Goal: Task Accomplishment & Management: Manage account settings

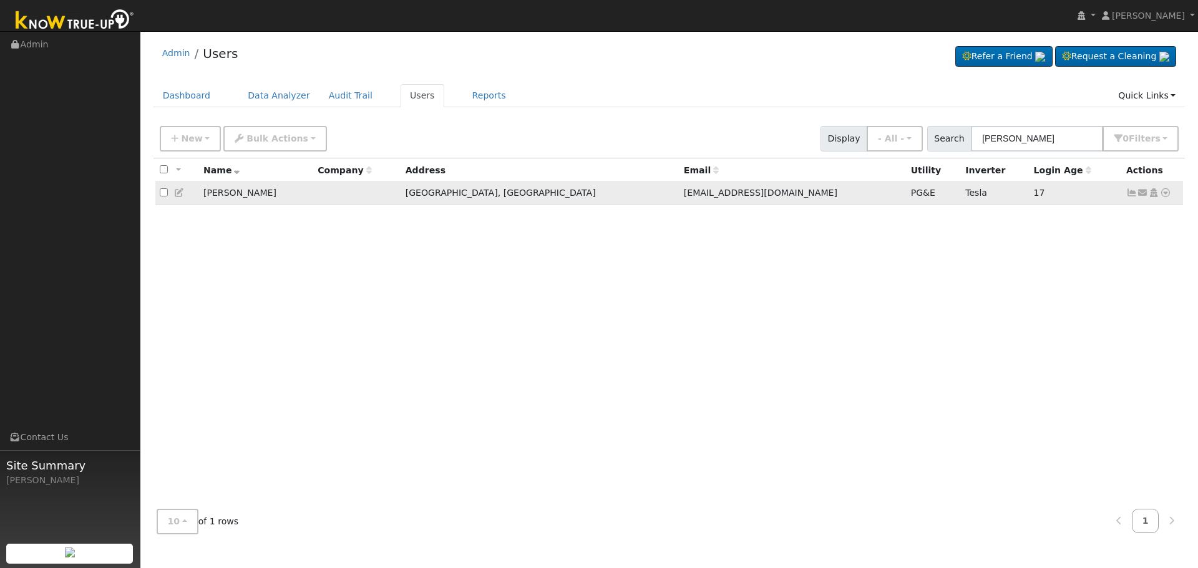
type input "[PERSON_NAME]"
click at [1143, 197] on icon at bounding box center [1142, 192] width 11 height 9
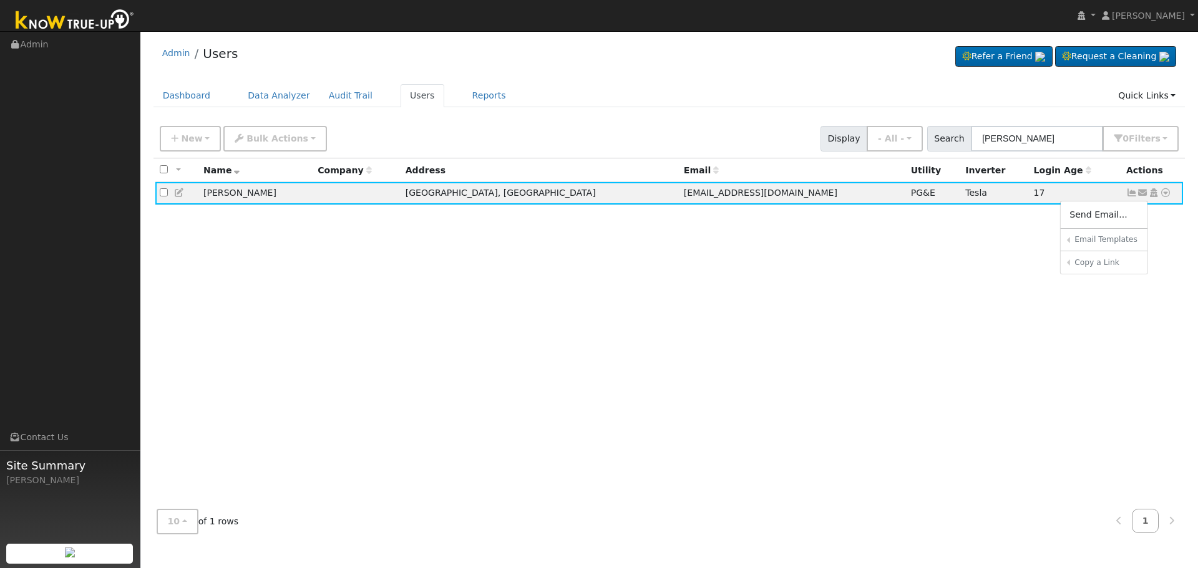
click at [934, 263] on div "All None All on page None on page Name Company Address Email Utility Inverter L…" at bounding box center [669, 328] width 1032 height 341
click at [1129, 195] on icon at bounding box center [1131, 192] width 11 height 9
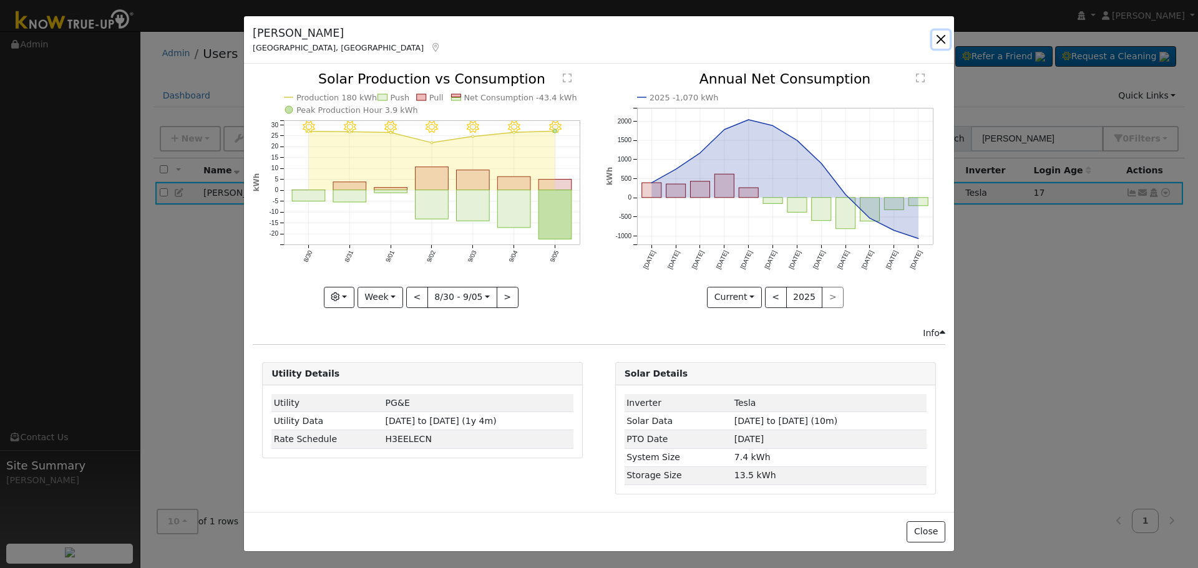
click at [941, 33] on button "button" at bounding box center [940, 39] width 17 height 17
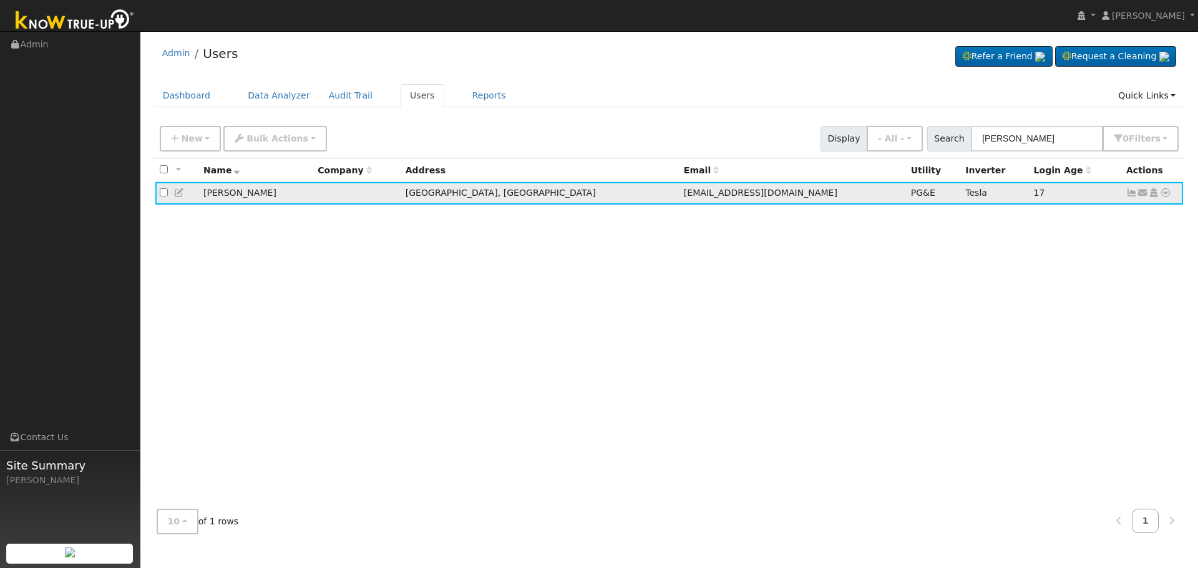
click at [1129, 196] on icon at bounding box center [1131, 192] width 11 height 9
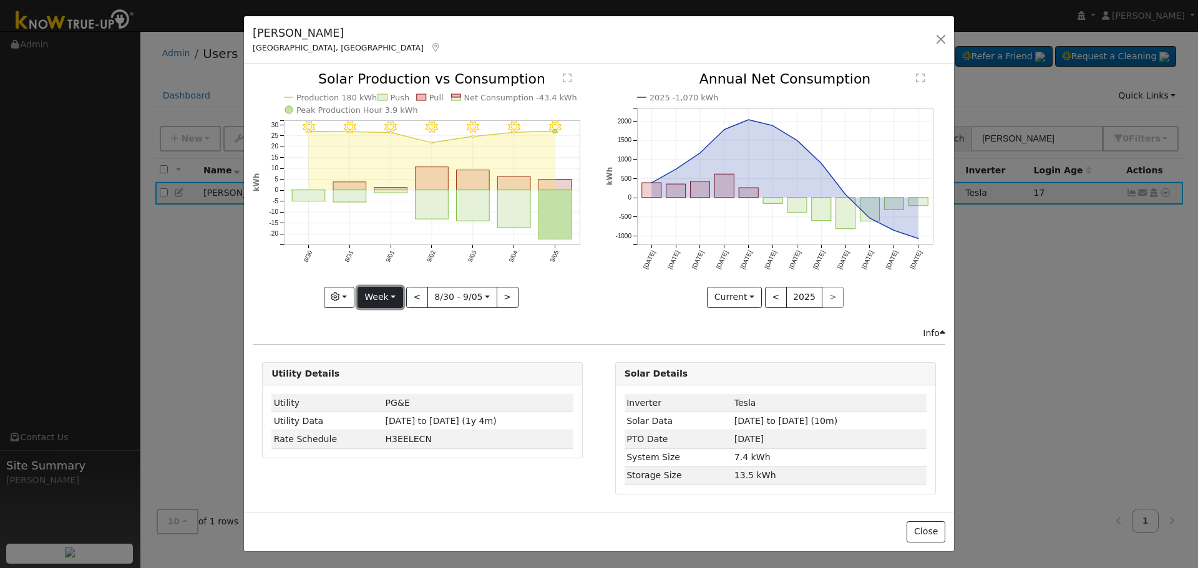
click at [382, 299] on button "Week" at bounding box center [381, 297] width 46 height 21
click at [394, 354] on link "Month" at bounding box center [401, 357] width 87 height 17
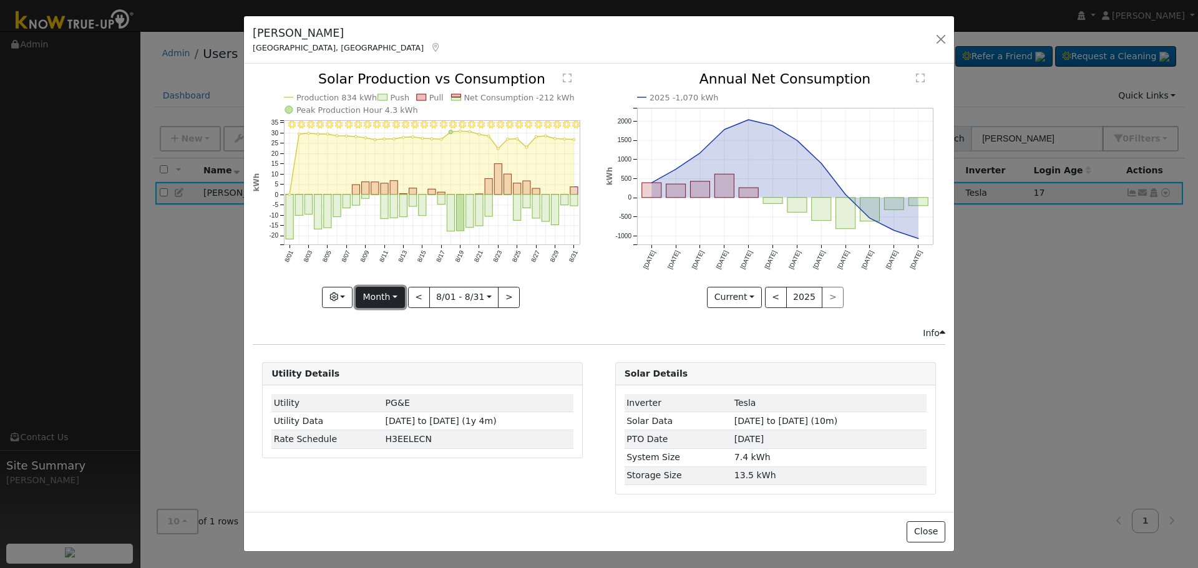
click at [385, 294] on button "Month" at bounding box center [380, 297] width 49 height 21
click at [379, 335] on link "Week" at bounding box center [399, 340] width 87 height 17
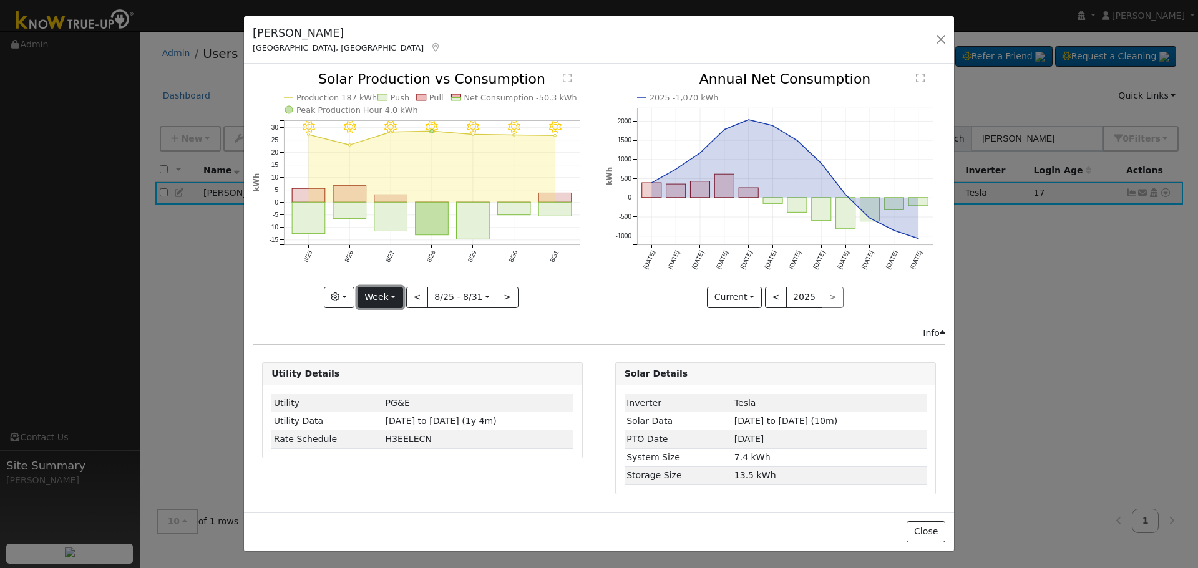
click at [376, 296] on button "Week" at bounding box center [381, 297] width 46 height 21
click at [383, 319] on link "Day" at bounding box center [401, 322] width 87 height 17
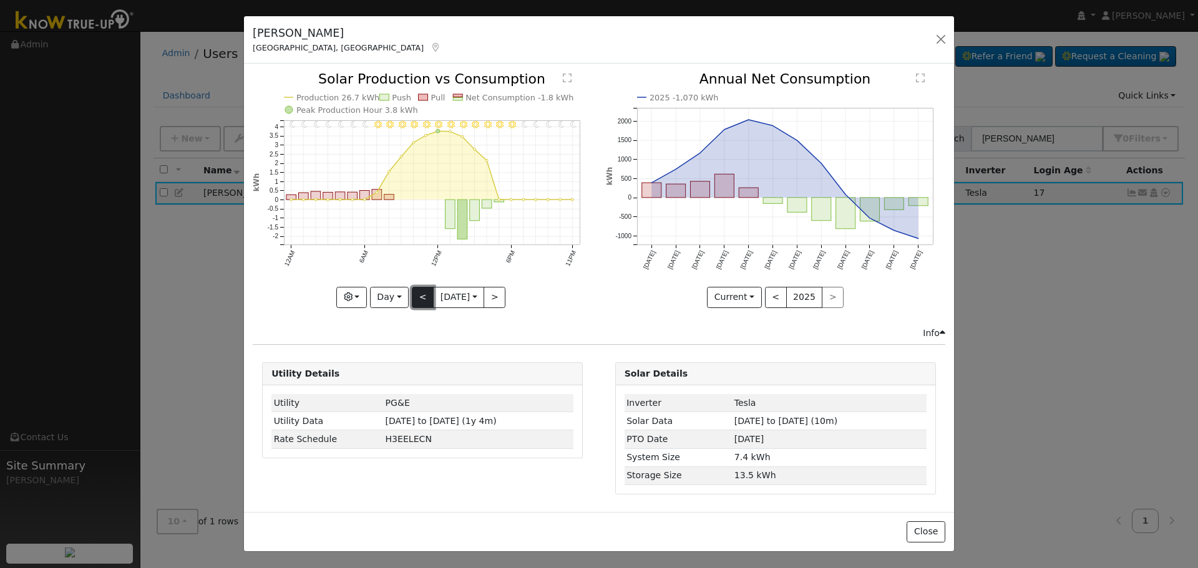
click at [418, 302] on button "<" at bounding box center [423, 297] width 22 height 21
click at [492, 301] on button ">" at bounding box center [495, 297] width 22 height 21
click at [398, 298] on button "Day" at bounding box center [389, 297] width 39 height 21
click at [408, 346] on link "Week" at bounding box center [414, 340] width 87 height 17
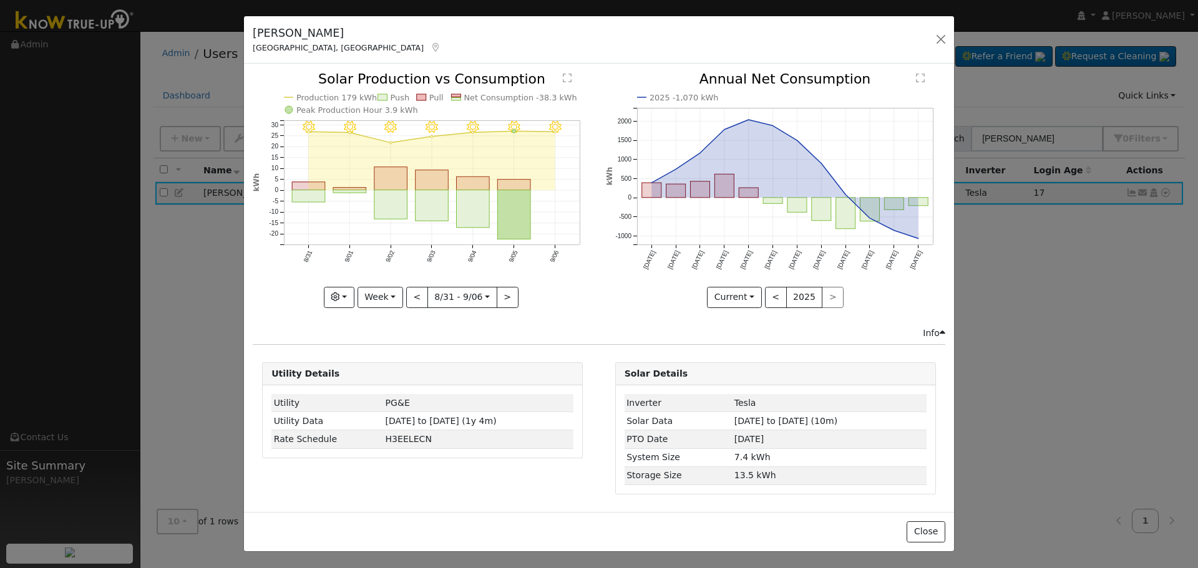
click at [519, 293] on icon "9/06 - Clear 9/05 - Clear 9/04 - Clear 9/03 - Clear 9/02 - Clear 9/01 - Clear 8…" at bounding box center [422, 189] width 339 height 234
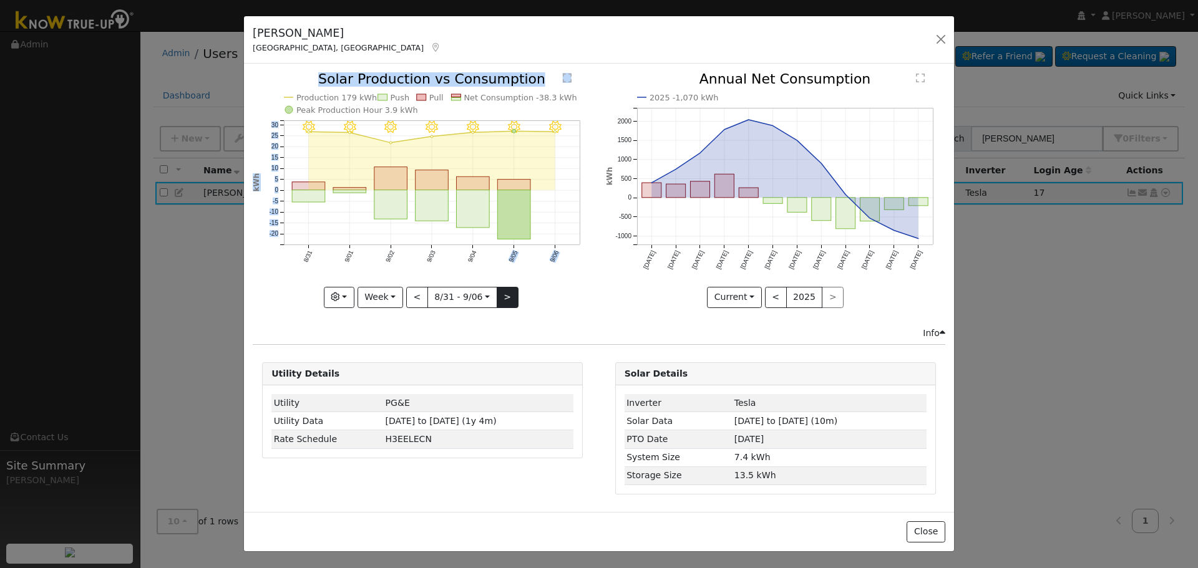
click at [514, 293] on div "9/06 - Clear 9/05 - Clear 9/04 - Clear 9/03 - Clear 9/02 - Clear 9/01 - Clear 8…" at bounding box center [422, 189] width 339 height 235
click at [509, 294] on button ">" at bounding box center [508, 297] width 22 height 21
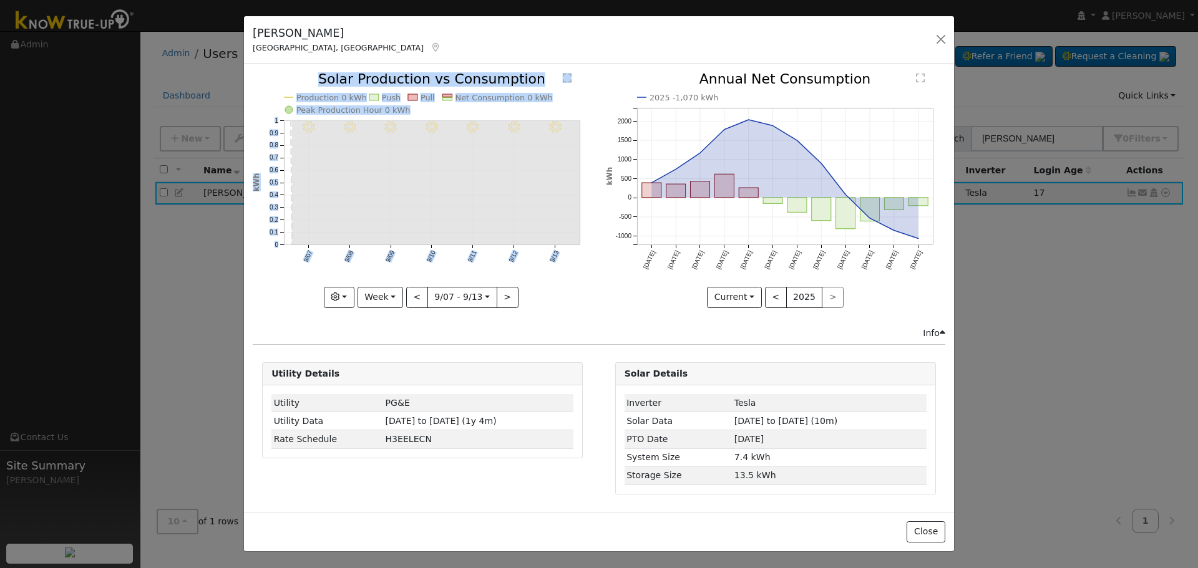
click at [596, 298] on div "9/13 - Clear 9/12 - Clear 9/11 - Clear 9/10 - Clear 9/09 - Clear 9/08 - Clear 9…" at bounding box center [422, 199] width 353 height 254
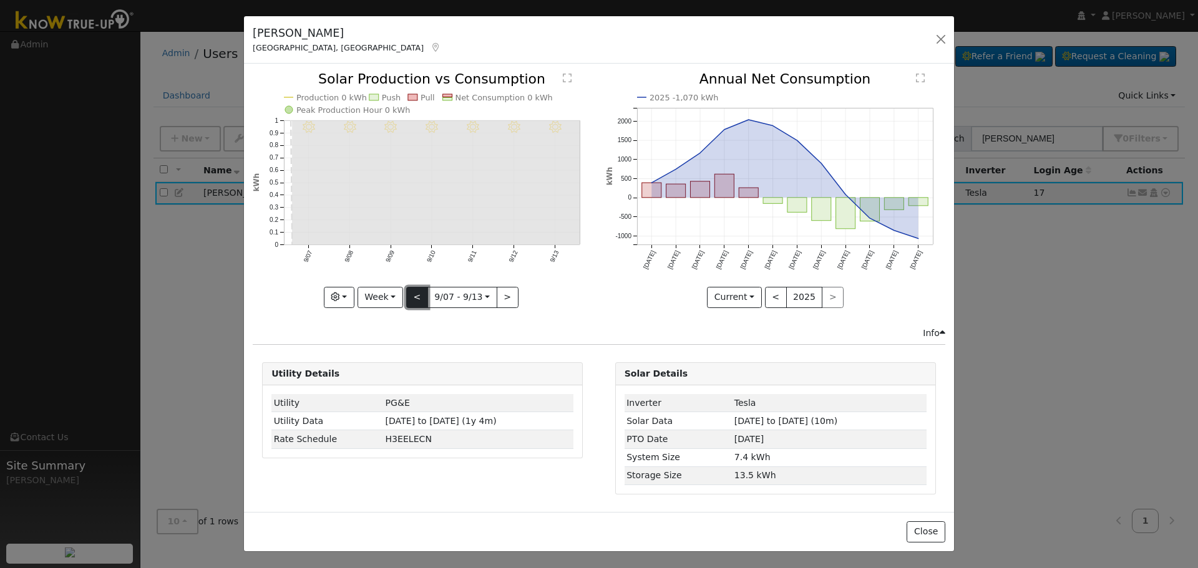
click at [414, 293] on button "<" at bounding box center [417, 297] width 22 height 21
type input "[DATE]"
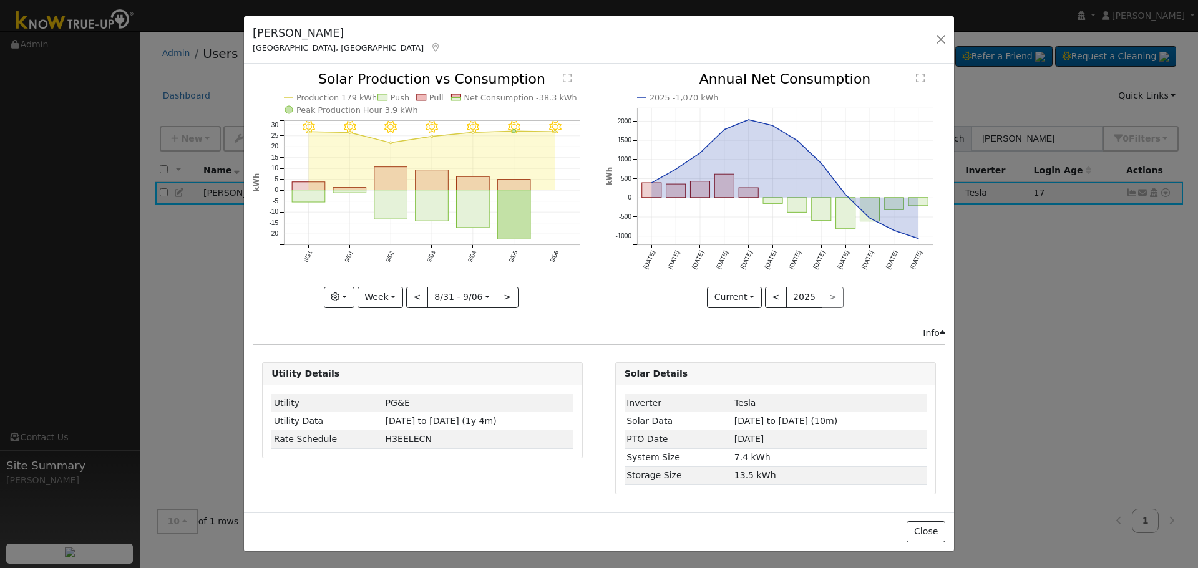
click at [557, 307] on div "9/06 - Clear 9/05 - Clear 9/04 - Clear 9/03 - Clear 9/02 - Clear 9/01 - Clear 8…" at bounding box center [422, 199] width 353 height 254
click at [940, 40] on button "button" at bounding box center [940, 39] width 17 height 17
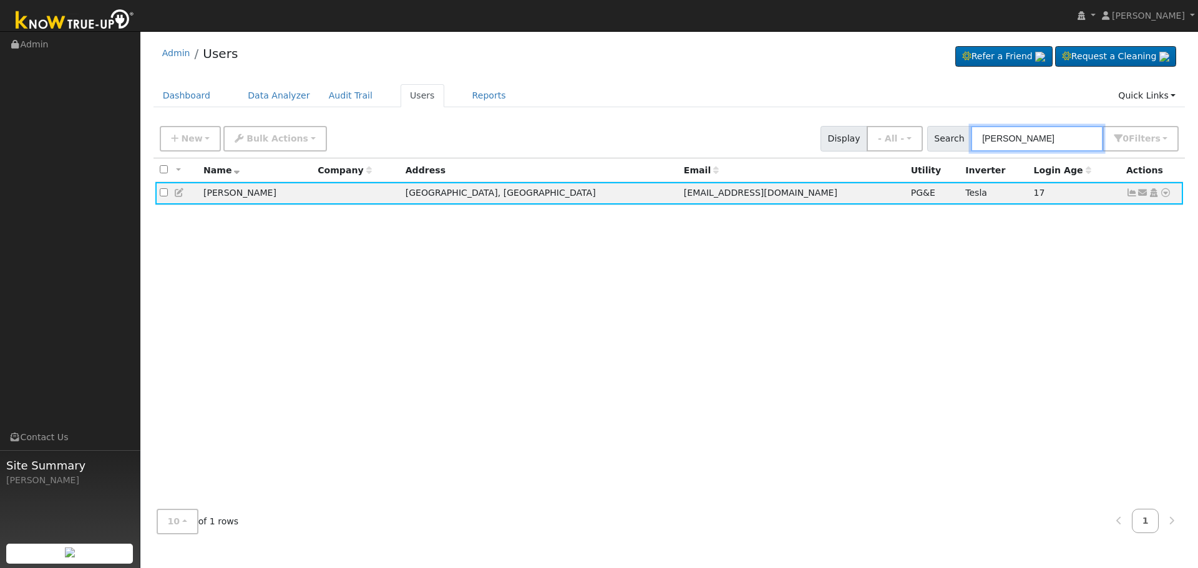
drag, startPoint x: 1000, startPoint y: 127, endPoint x: 784, endPoint y: 120, distance: 216.0
click at [797, 122] on div "New Add User Quick Add Quick Connect Quick Convert Lead Bulk Actions Send Email…" at bounding box center [669, 137] width 1024 height 30
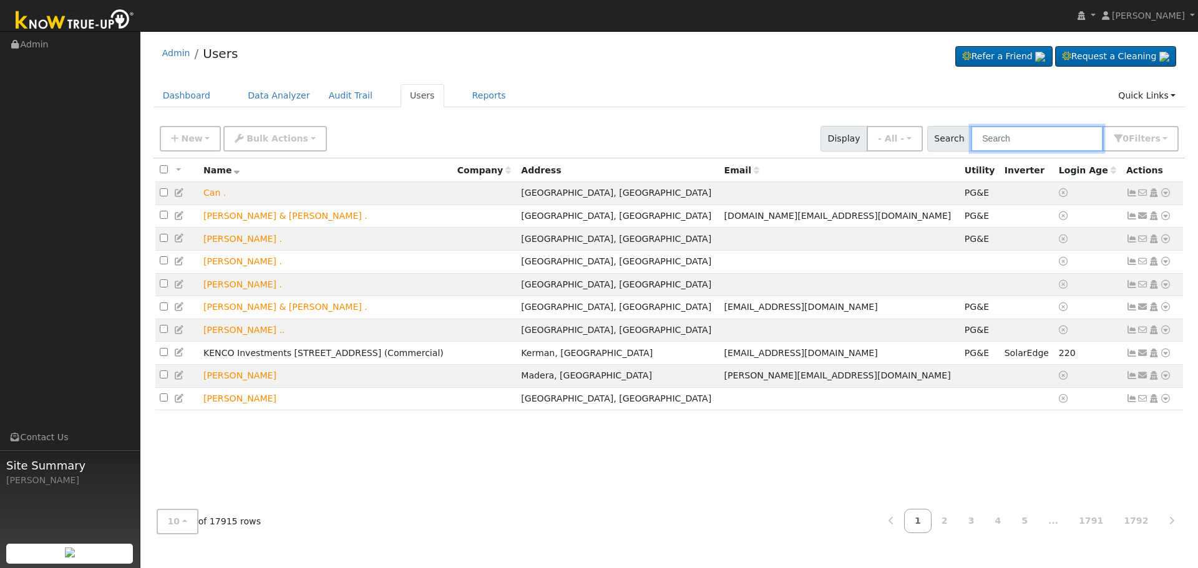
click at [1010, 134] on input "text" at bounding box center [1037, 139] width 132 height 26
paste input "[PERSON_NAME]"
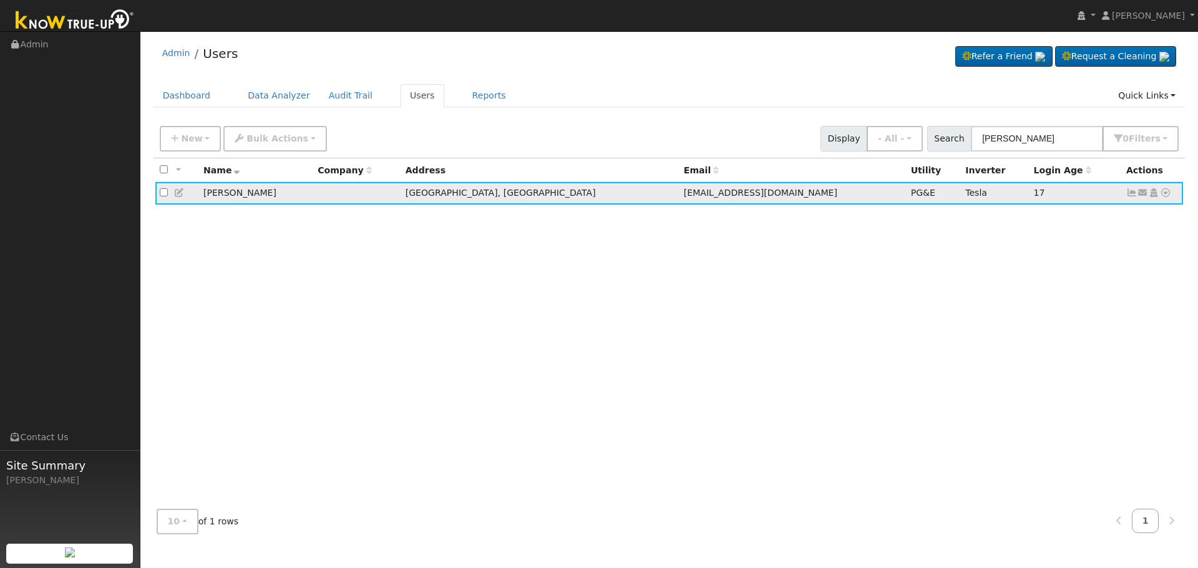
click at [1131, 193] on icon at bounding box center [1131, 192] width 11 height 9
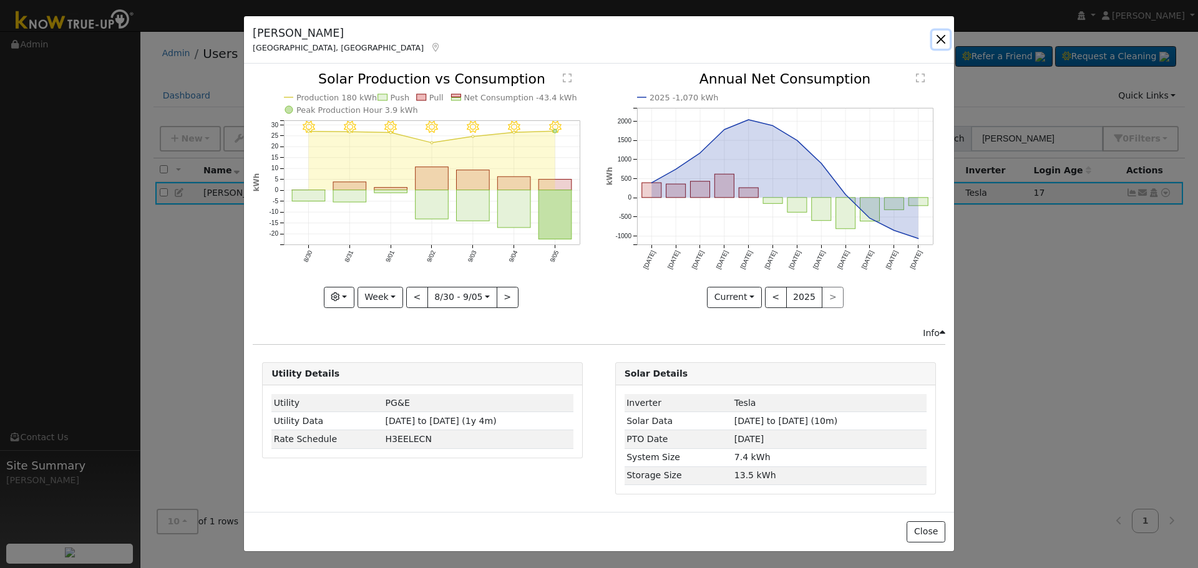
click at [943, 36] on button "button" at bounding box center [940, 39] width 17 height 17
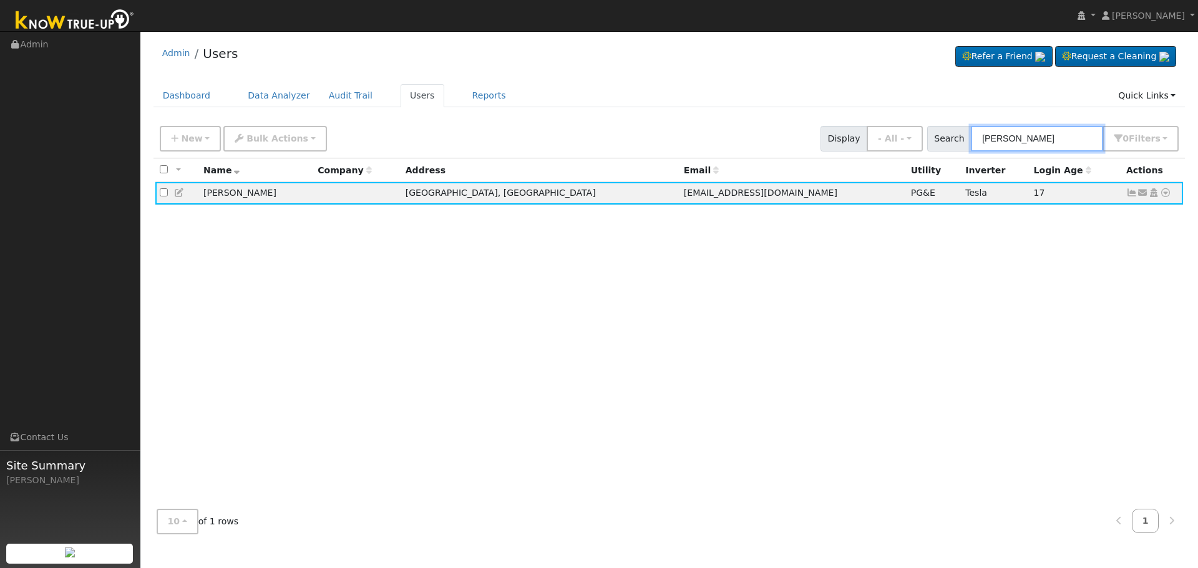
click at [1052, 135] on input "[PERSON_NAME]" at bounding box center [1037, 139] width 132 height 26
drag, startPoint x: 1052, startPoint y: 135, endPoint x: 699, endPoint y: 134, distance: 353.2
click at [699, 134] on div "New Add User Quick Add Quick Connect Quick Convert Lead Bulk Actions Send Email…" at bounding box center [669, 137] width 1024 height 30
paste input "[PERSON_NAME]"
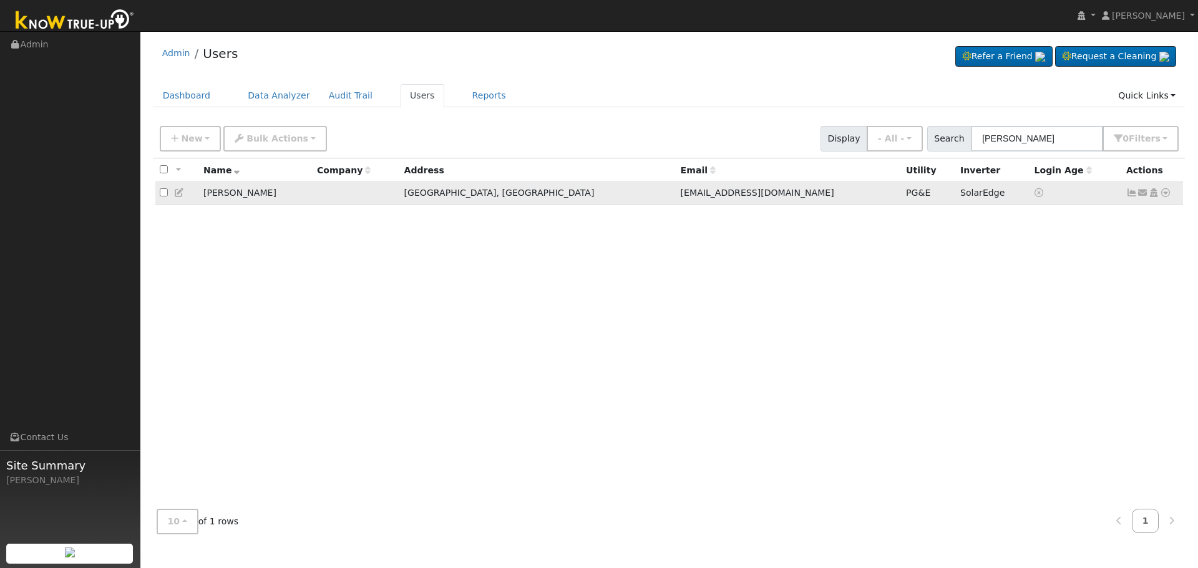
click at [1130, 195] on icon at bounding box center [1131, 192] width 11 height 9
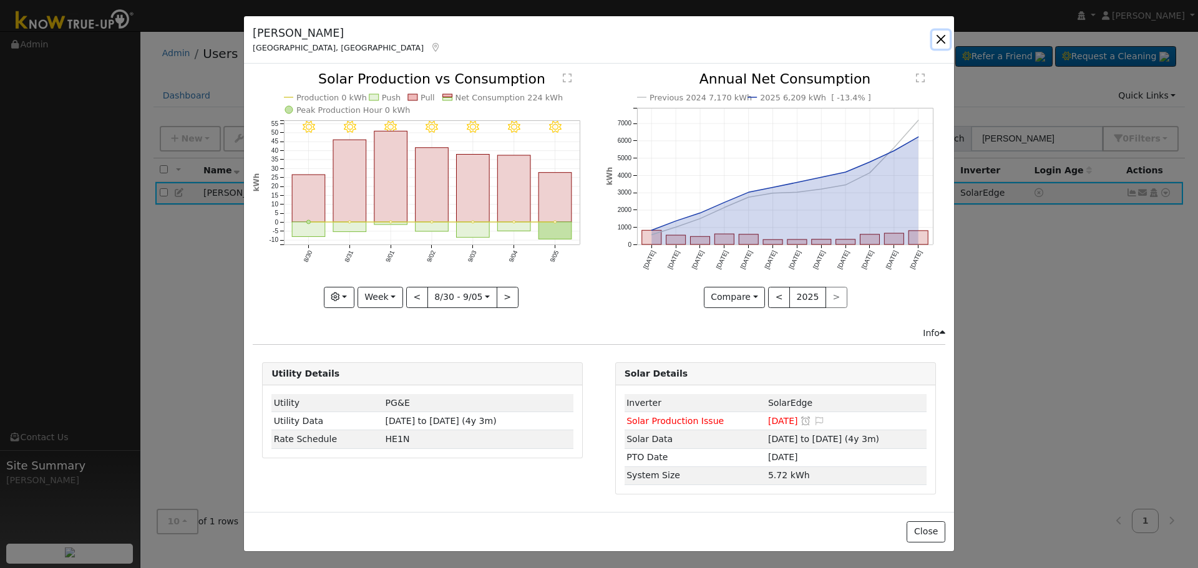
click at [940, 45] on button "button" at bounding box center [940, 39] width 17 height 17
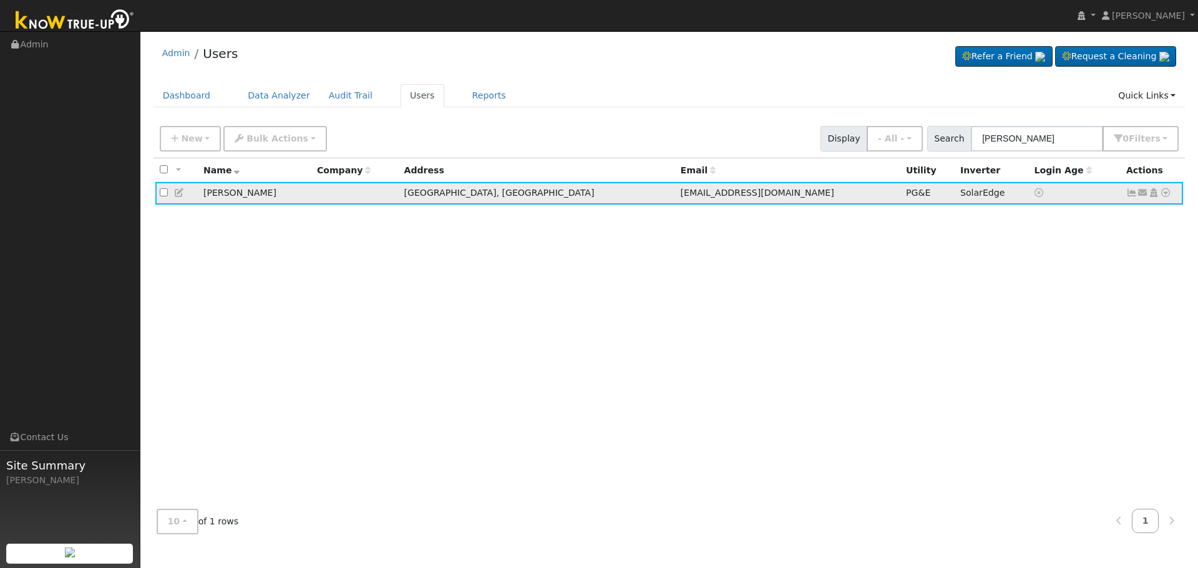
click at [1131, 195] on icon at bounding box center [1131, 192] width 11 height 9
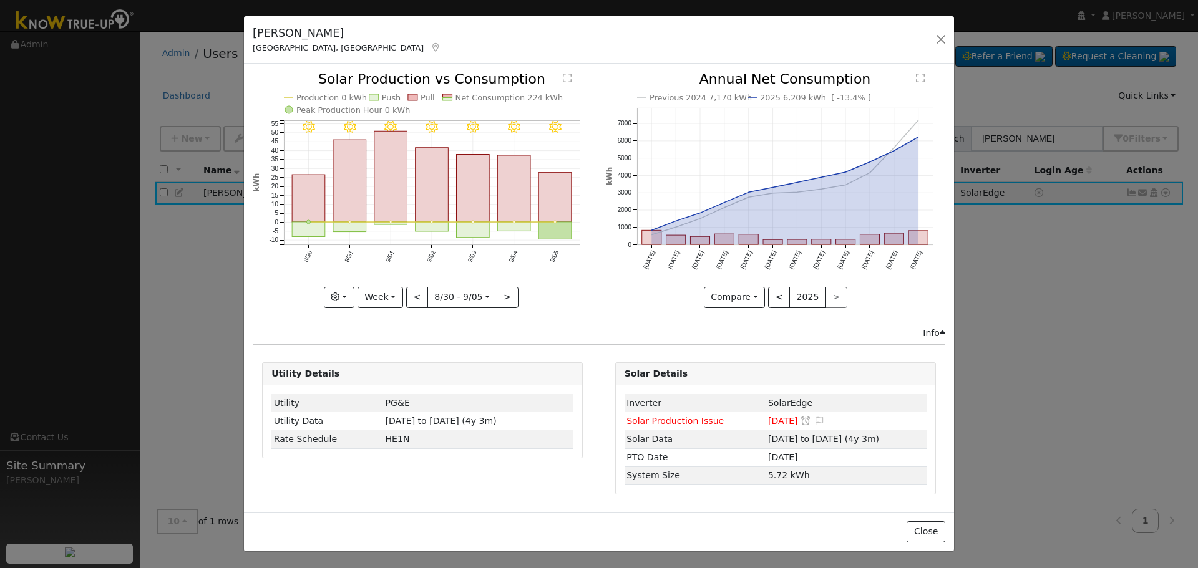
click at [599, 324] on div "Previous 2024 7,170 kWh 2025 6,209 kWh [ -13.4% ] [DATE] Oct '[DATE] Dec '[DATE…" at bounding box center [775, 199] width 353 height 254
click at [942, 39] on button "button" at bounding box center [940, 39] width 17 height 17
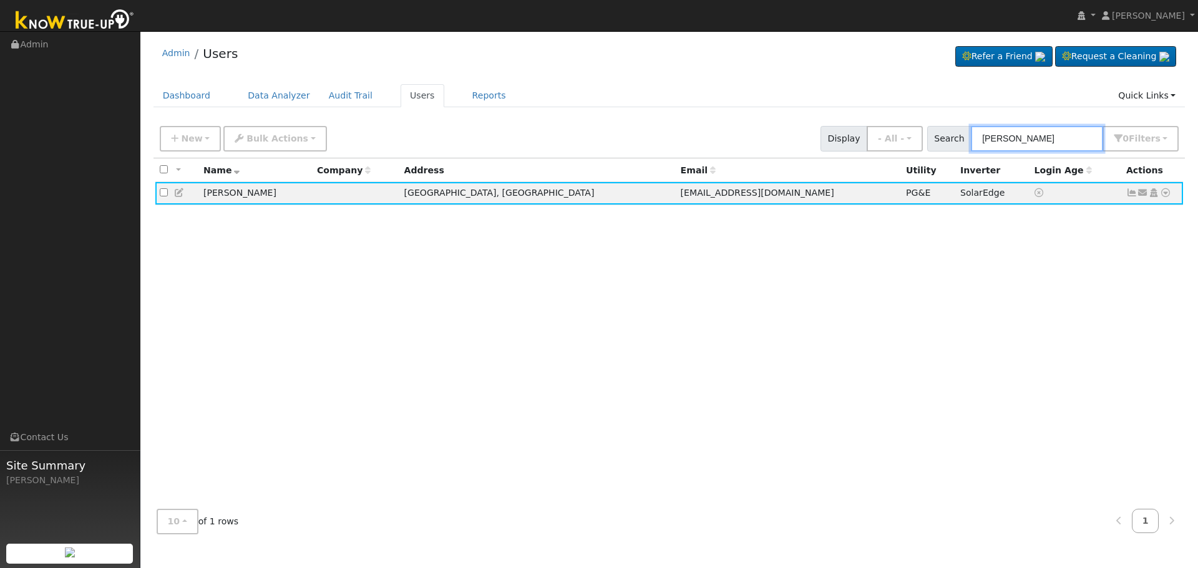
drag, startPoint x: 717, startPoint y: 135, endPoint x: 614, endPoint y: 173, distance: 109.8
click at [619, 135] on div "New Add User Quick Add Quick Connect Quick Convert Lead Bulk Actions Send Email…" at bounding box center [669, 137] width 1024 height 30
paste input "[PERSON_NAME]"
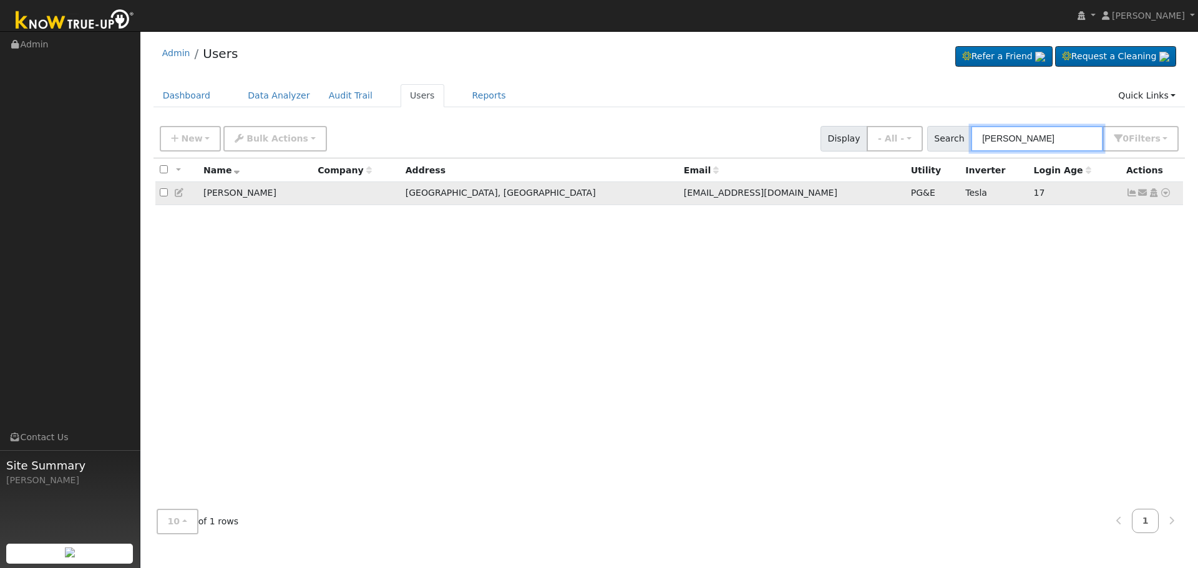
type input "[PERSON_NAME]"
click at [1131, 195] on icon at bounding box center [1131, 192] width 11 height 9
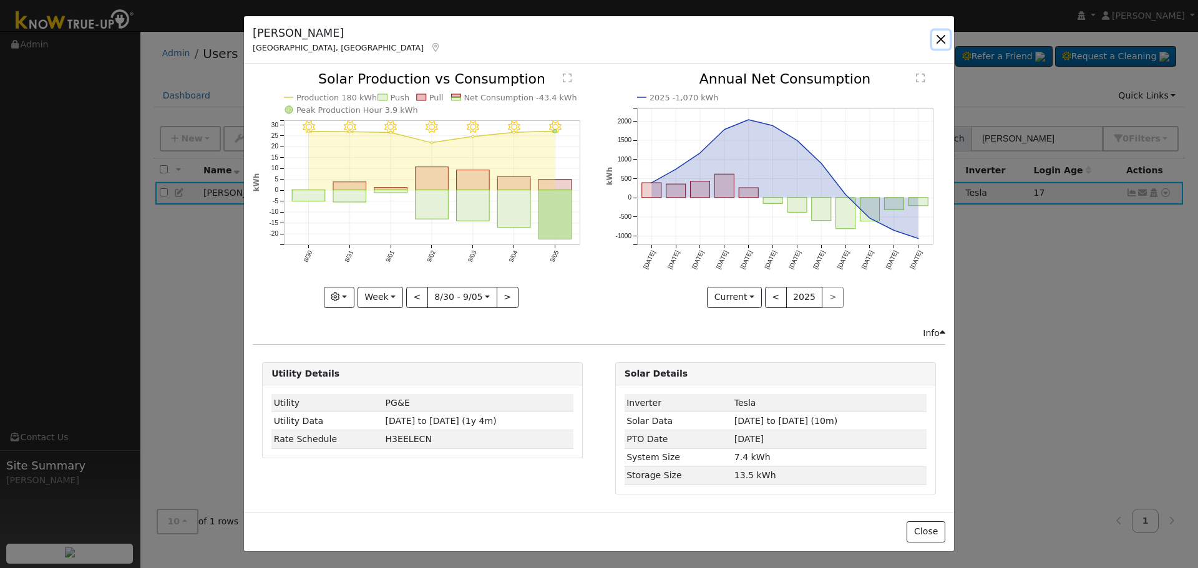
click at [938, 37] on button "button" at bounding box center [940, 39] width 17 height 17
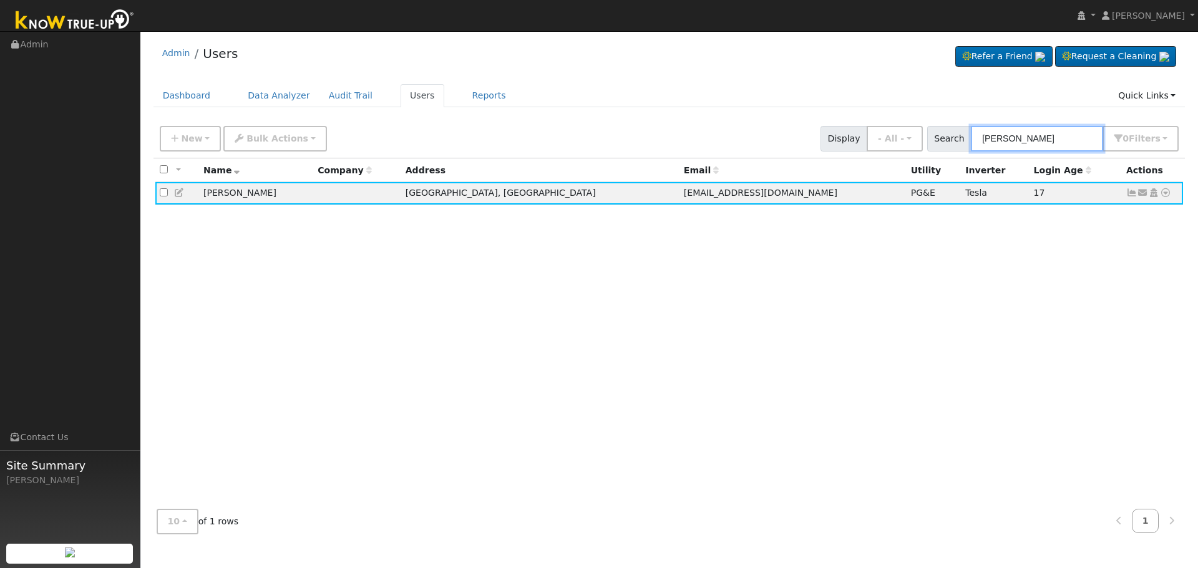
drag, startPoint x: 1047, startPoint y: 145, endPoint x: 835, endPoint y: 130, distance: 212.1
click at [835, 130] on div "New Add User Quick Add Quick Connect Quick Convert Lead Bulk Actions Send Email…" at bounding box center [669, 137] width 1024 height 30
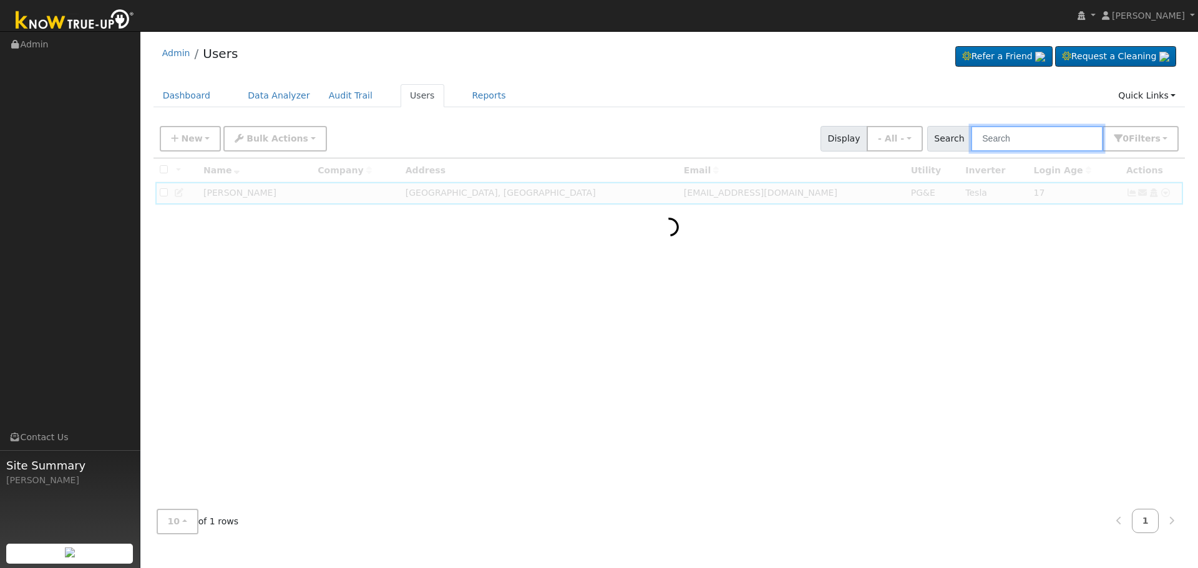
click at [1042, 144] on input "text" at bounding box center [1037, 139] width 132 height 26
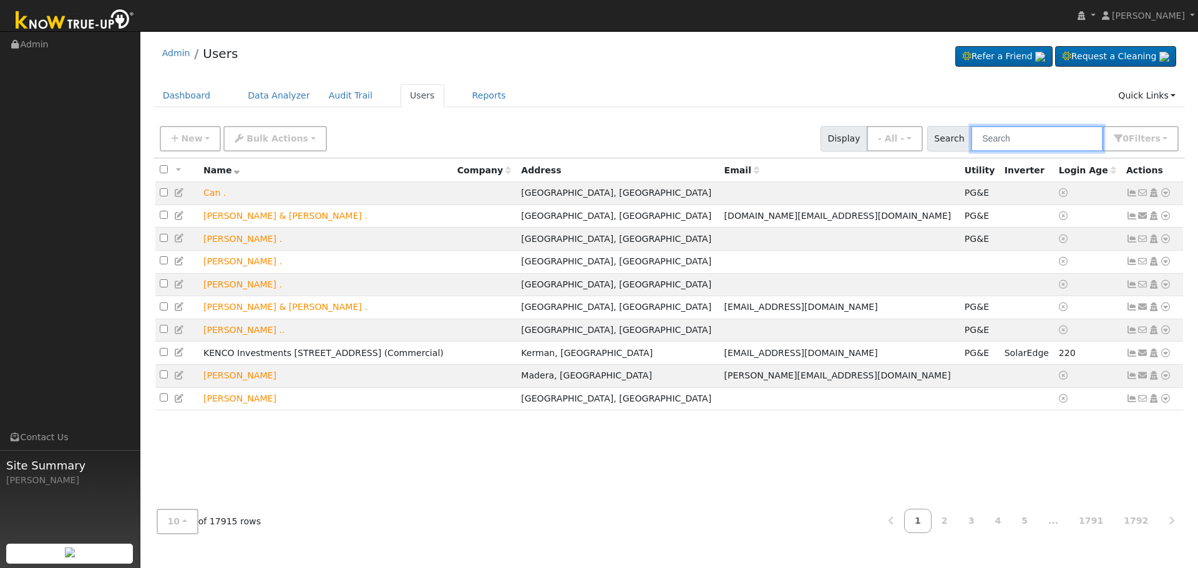
paste input "[PHONE_NUMBER]"
type input "[PHONE_NUMBER]"
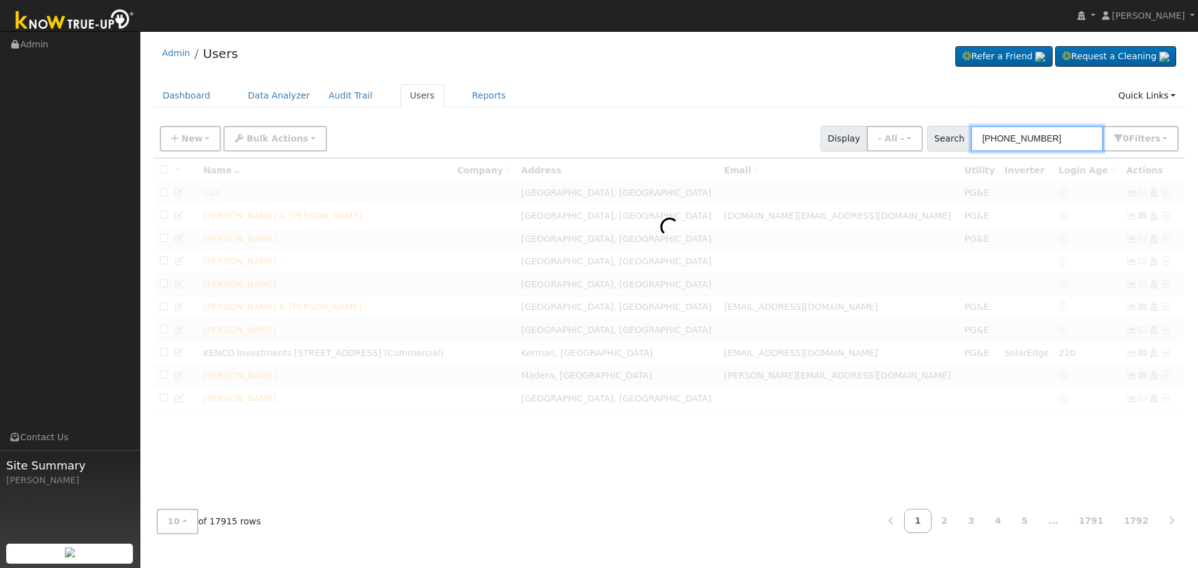
drag, startPoint x: 965, startPoint y: 130, endPoint x: 569, endPoint y: 79, distance: 399.6
click at [685, 102] on div "Admin Users Refer a Friend Request a Cleaning" at bounding box center [669, 290] width 1045 height 507
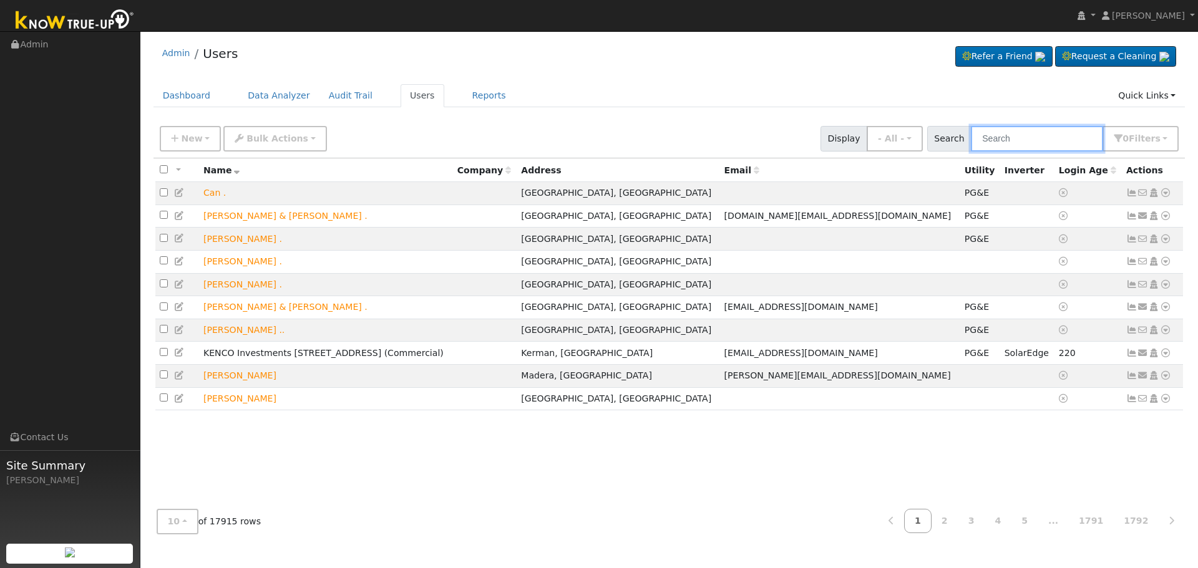
click at [1044, 145] on input "text" at bounding box center [1037, 139] width 132 height 26
paste input "[PERSON_NAME]"
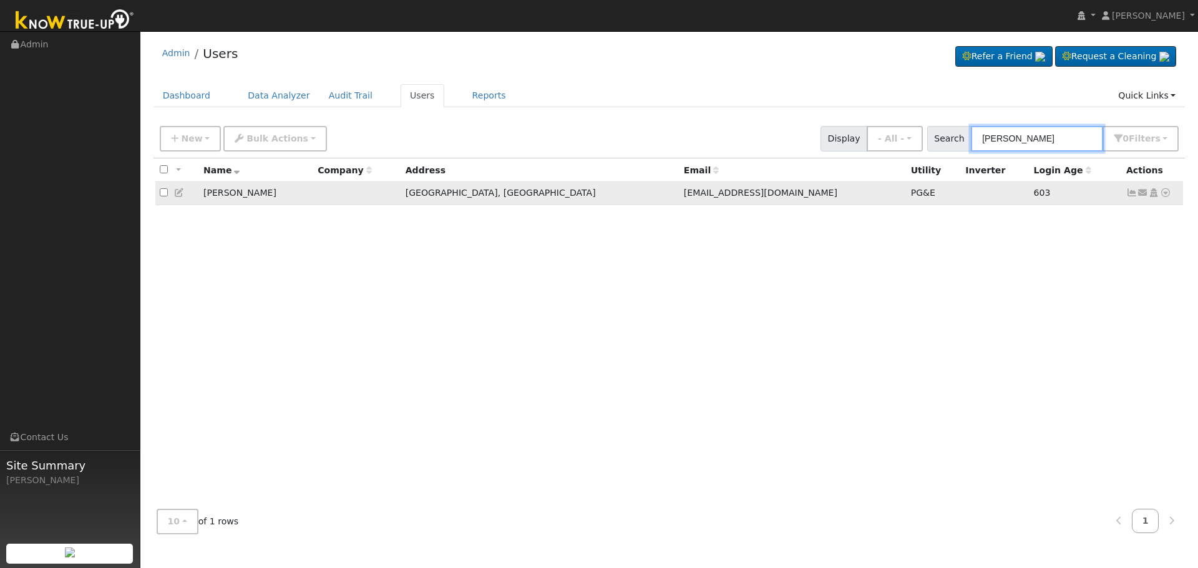
type input "[PERSON_NAME]"
click at [1132, 195] on icon at bounding box center [1131, 192] width 11 height 9
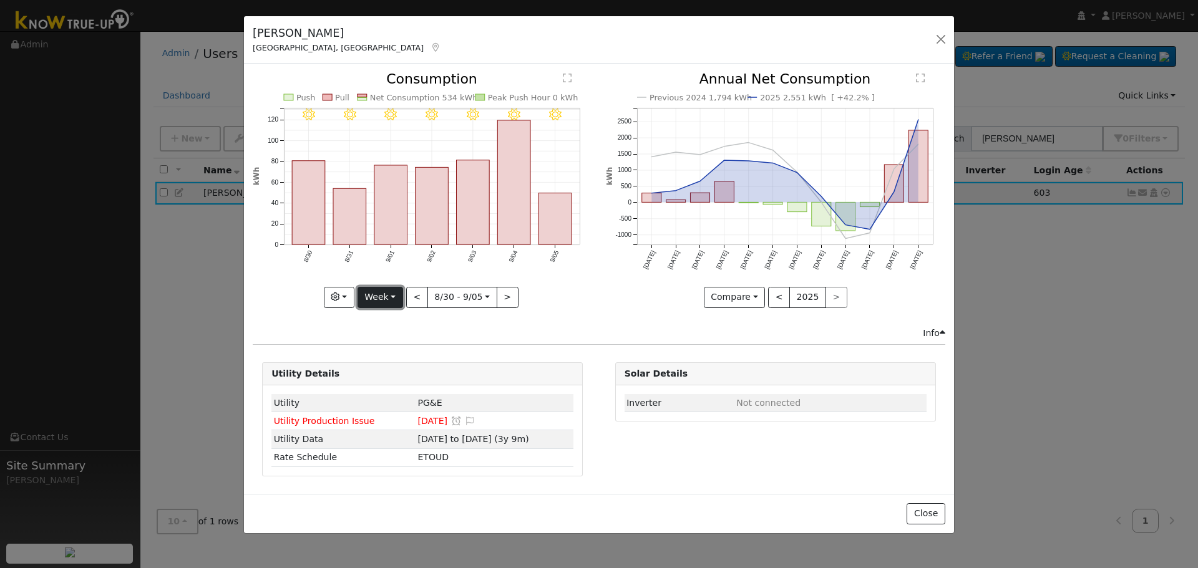
click at [388, 293] on button "Week" at bounding box center [381, 297] width 46 height 21
click at [419, 360] on link "Month" at bounding box center [401, 357] width 87 height 17
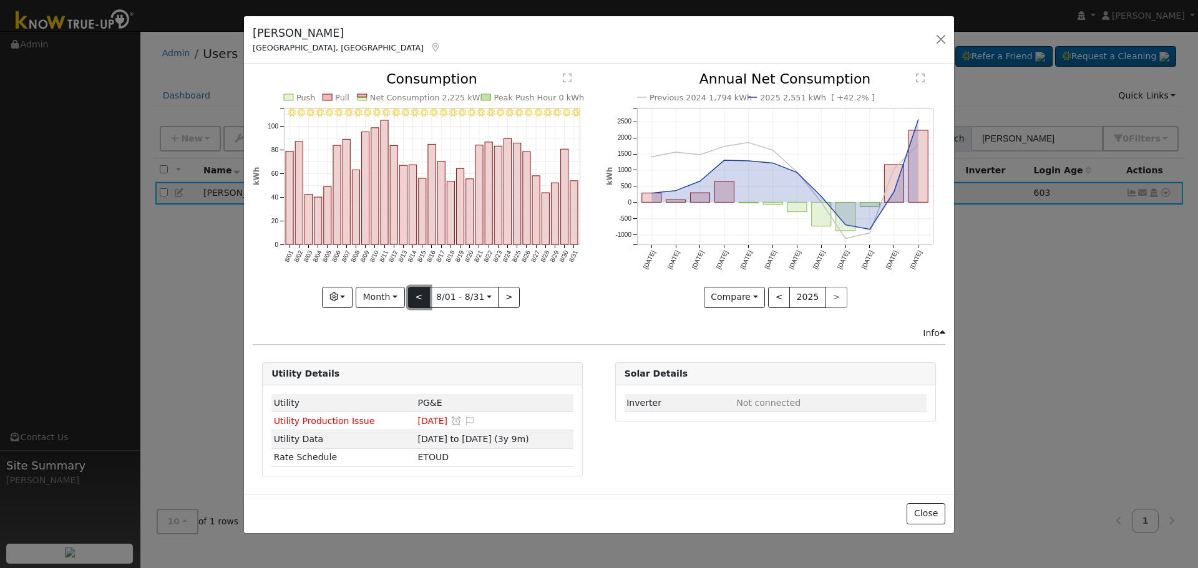
click at [420, 290] on button "<" at bounding box center [419, 297] width 22 height 21
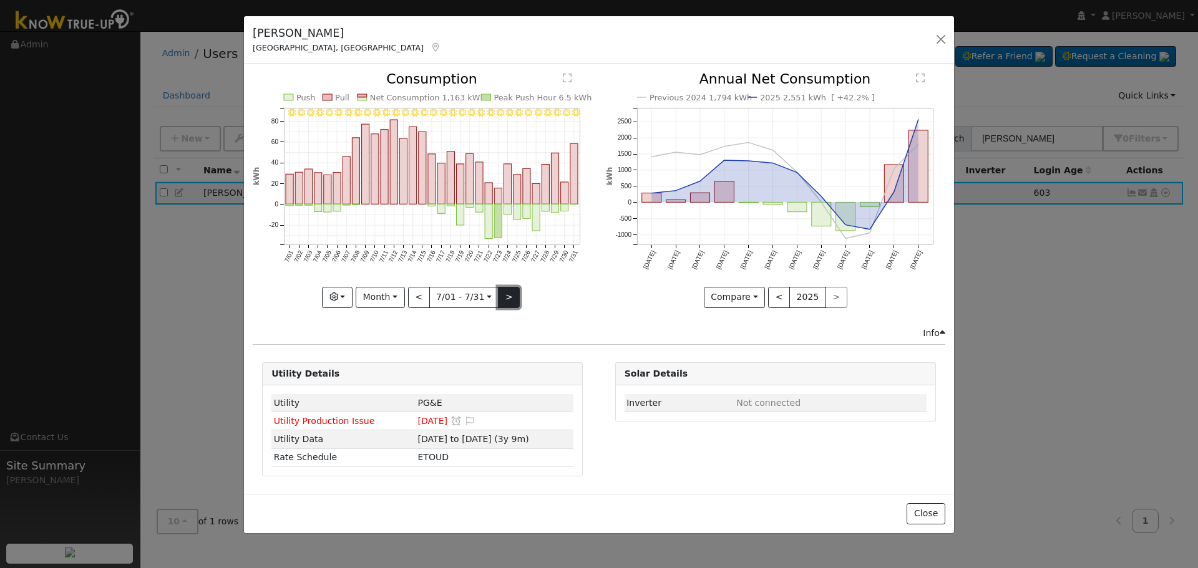
click at [510, 295] on button ">" at bounding box center [509, 297] width 22 height 21
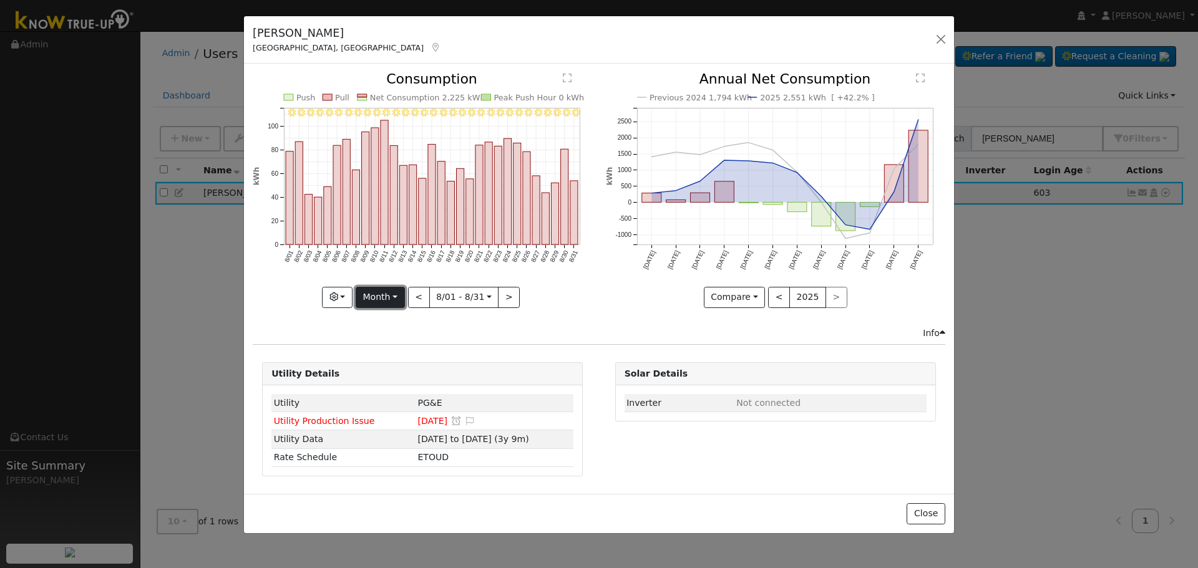
click at [392, 296] on button "Month" at bounding box center [380, 297] width 49 height 21
click at [401, 344] on link "Week" at bounding box center [399, 340] width 87 height 17
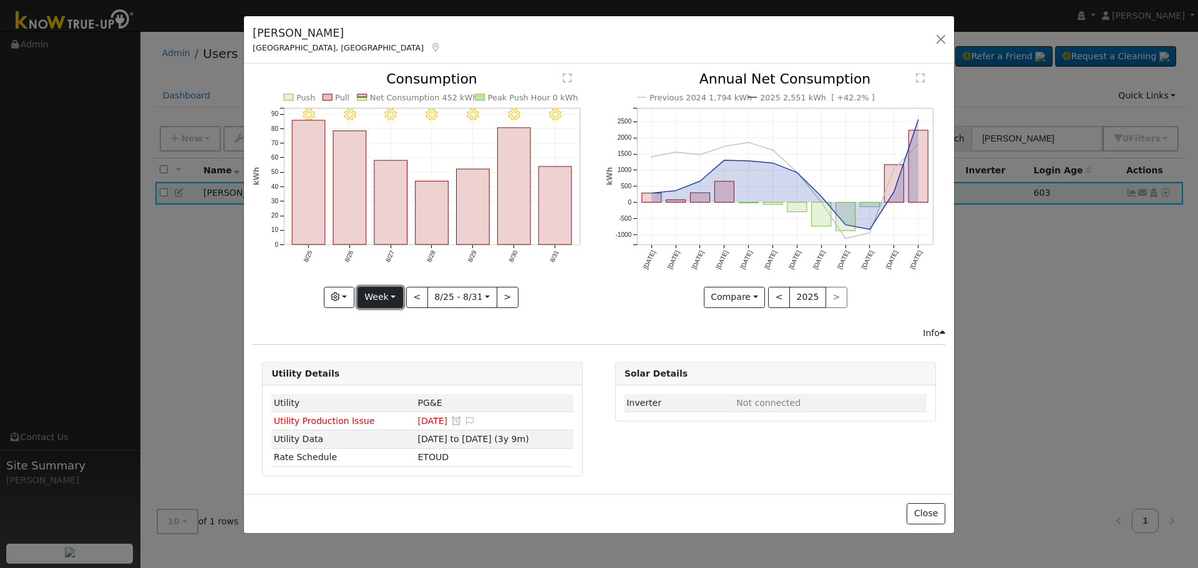
click at [370, 296] on button "Week" at bounding box center [381, 297] width 46 height 21
click at [403, 359] on link "Month" at bounding box center [401, 357] width 87 height 17
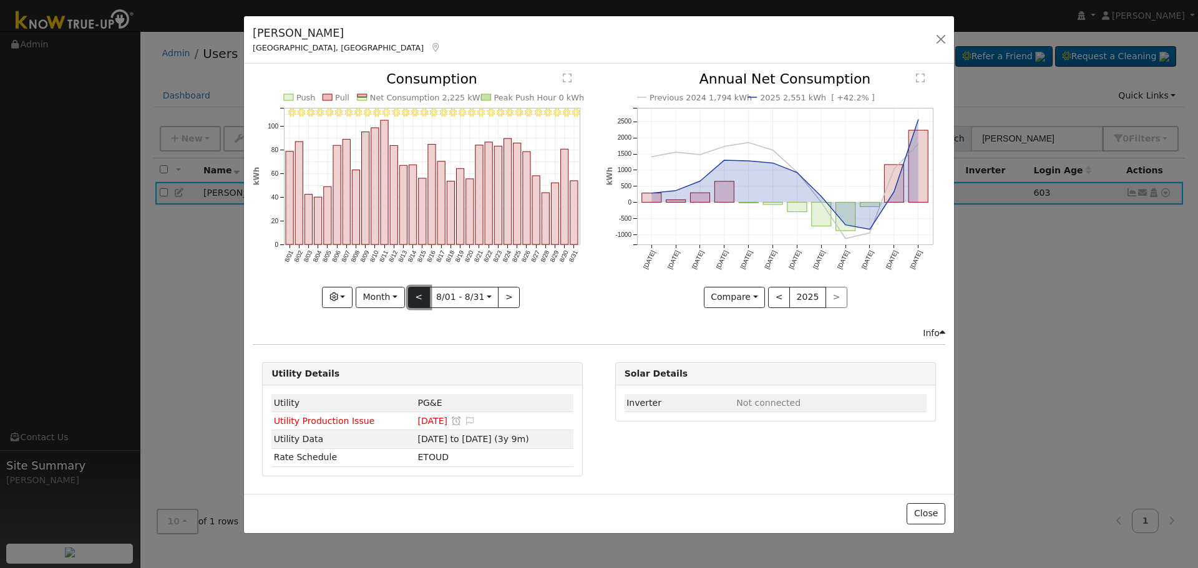
click at [425, 303] on button "<" at bounding box center [419, 297] width 22 height 21
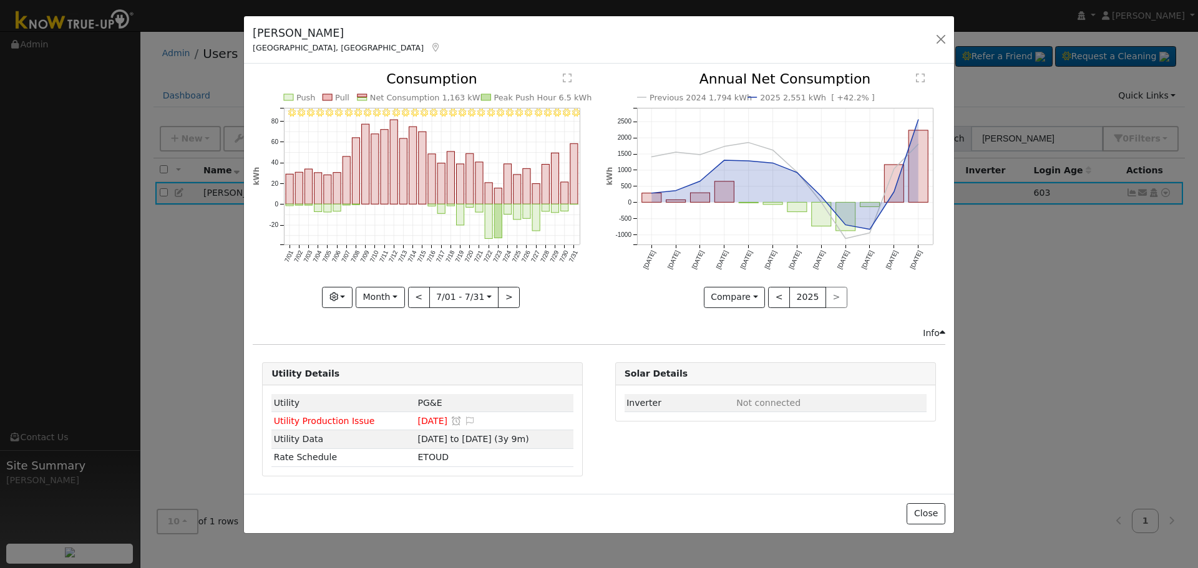
click at [423, 303] on div "7/31 - Clear 7/30 - Clear 7/29 - Clear 7/28 - Clear 7/27 - Clear 7/26 - Clear 7…" at bounding box center [422, 189] width 339 height 235
click at [423, 303] on button "<" at bounding box center [419, 297] width 22 height 21
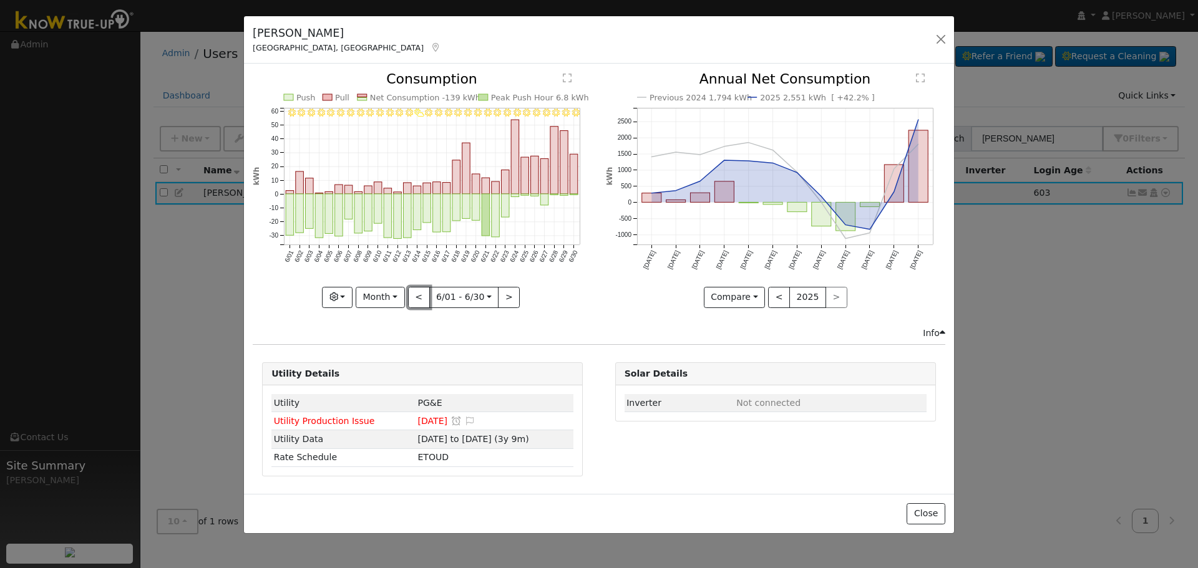
click at [422, 299] on button "<" at bounding box center [419, 297] width 22 height 21
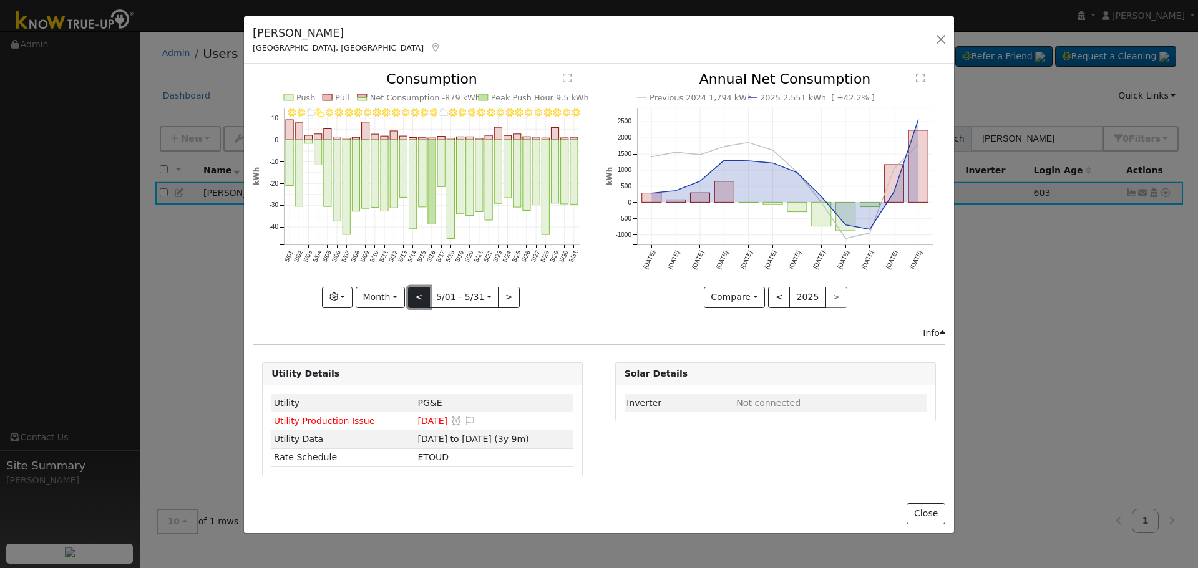
click at [417, 290] on button "<" at bounding box center [419, 297] width 22 height 21
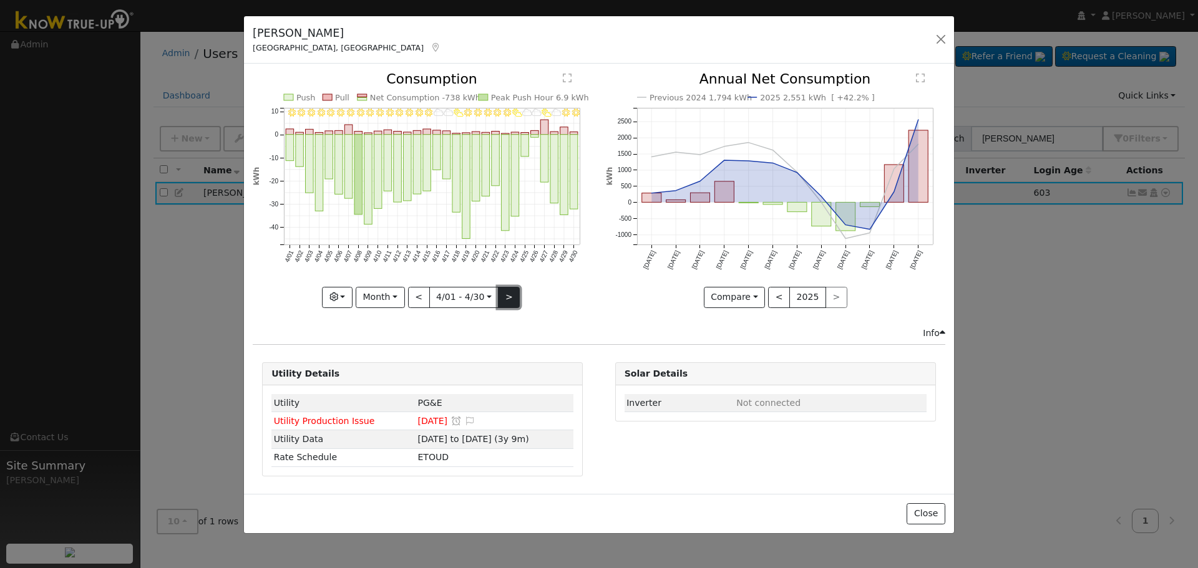
click at [503, 294] on button ">" at bounding box center [509, 297] width 22 height 21
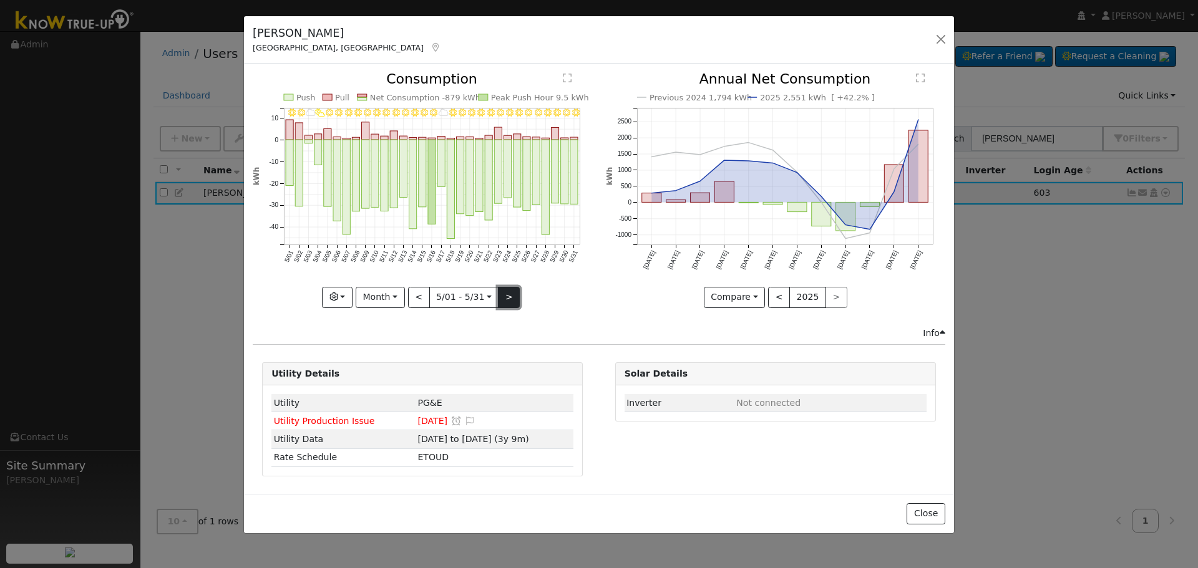
click at [503, 294] on button ">" at bounding box center [509, 297] width 22 height 21
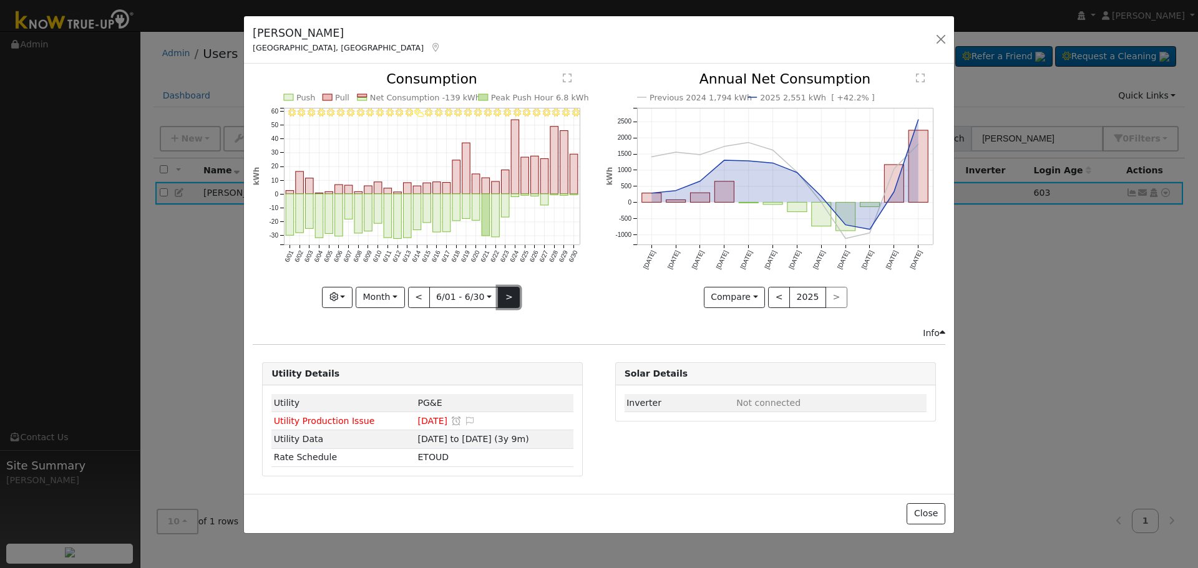
click at [503, 294] on button ">" at bounding box center [509, 297] width 22 height 21
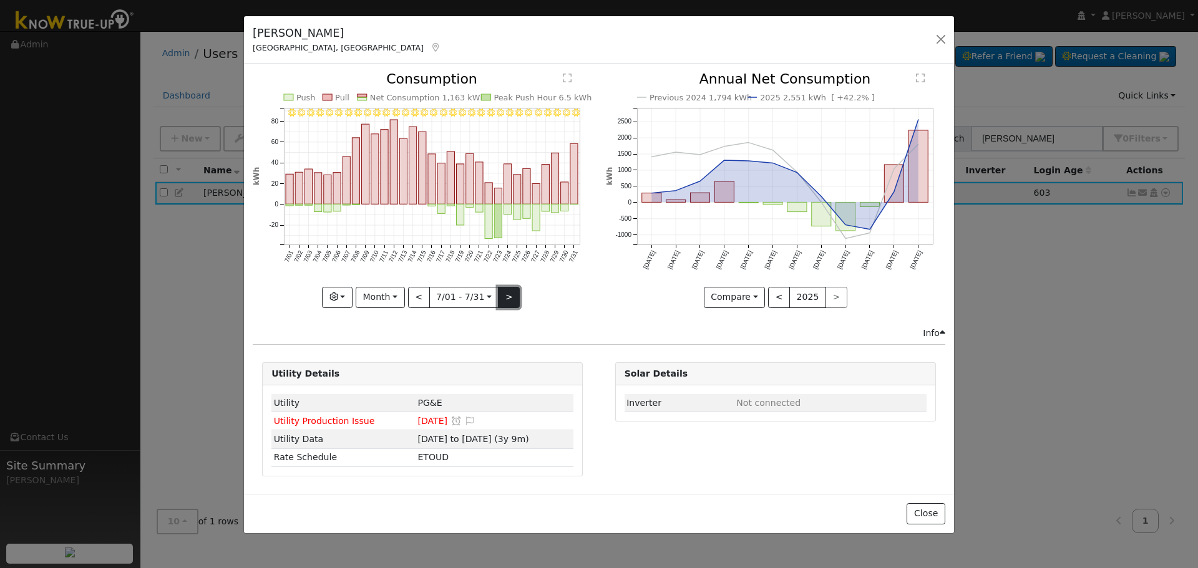
click at [503, 294] on button ">" at bounding box center [509, 297] width 22 height 21
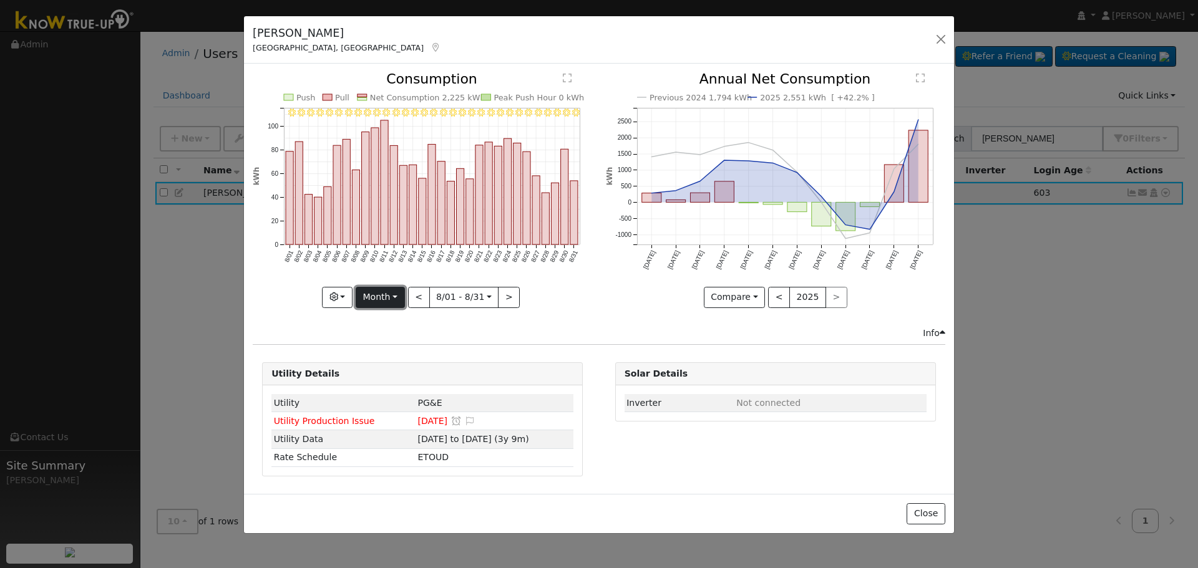
click at [371, 300] on button "Month" at bounding box center [380, 297] width 49 height 21
click at [305, 304] on div "Graphs Estimated Production Previous Year Consumption Previous Year Total Consu…" at bounding box center [422, 297] width 339 height 21
click at [342, 296] on button "button" at bounding box center [337, 297] width 31 height 21
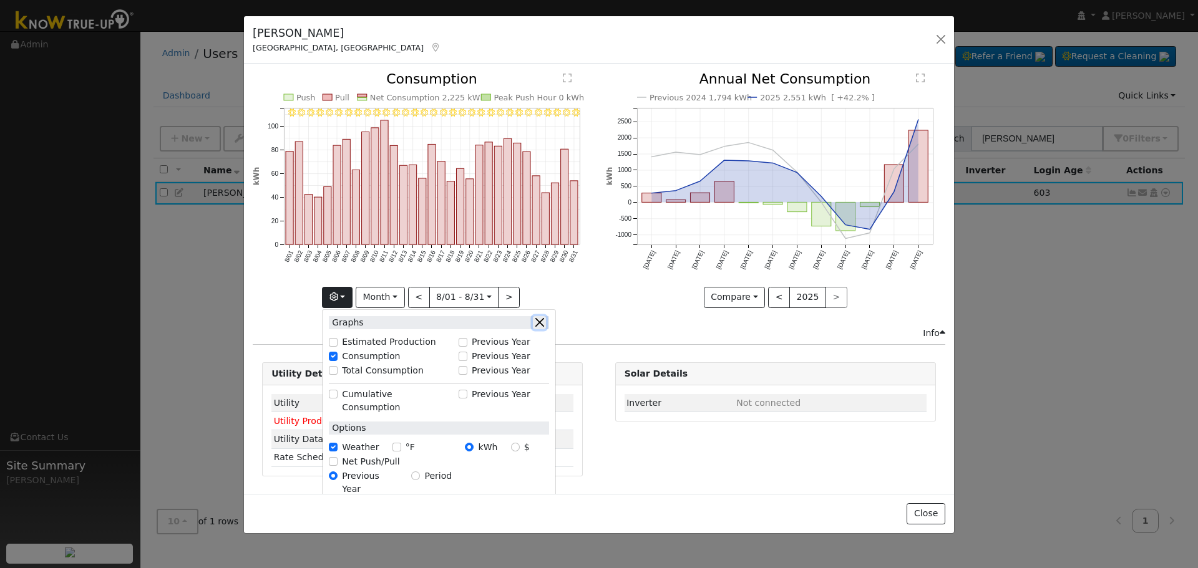
click at [543, 320] on button "button" at bounding box center [539, 322] width 13 height 13
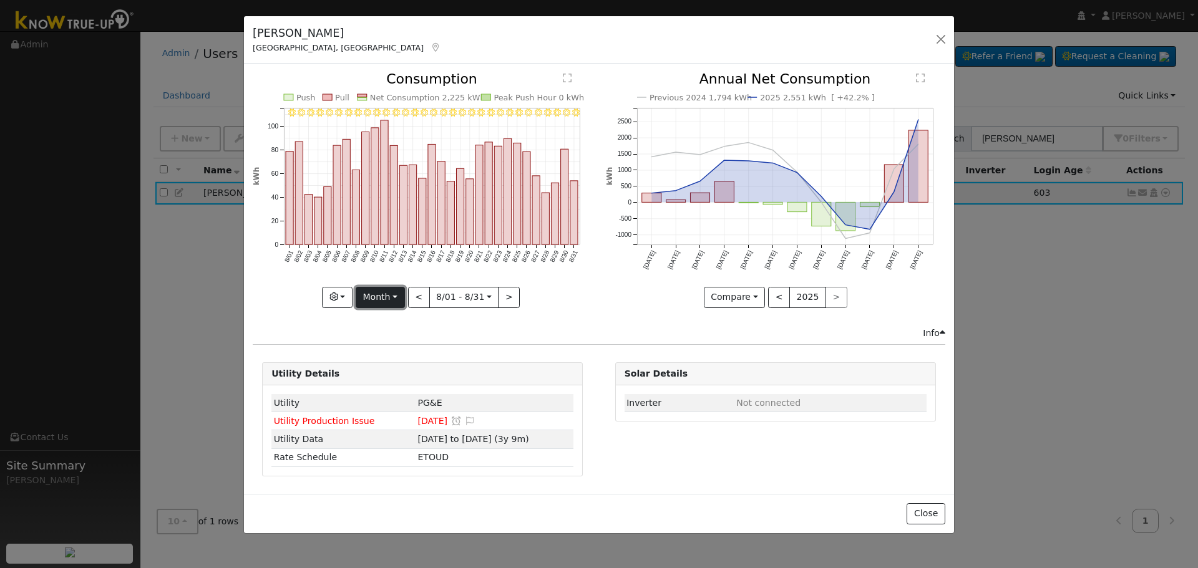
click at [393, 298] on button "Month" at bounding box center [380, 297] width 49 height 21
click at [403, 333] on link "Week" at bounding box center [399, 340] width 87 height 17
type input "[DATE]"
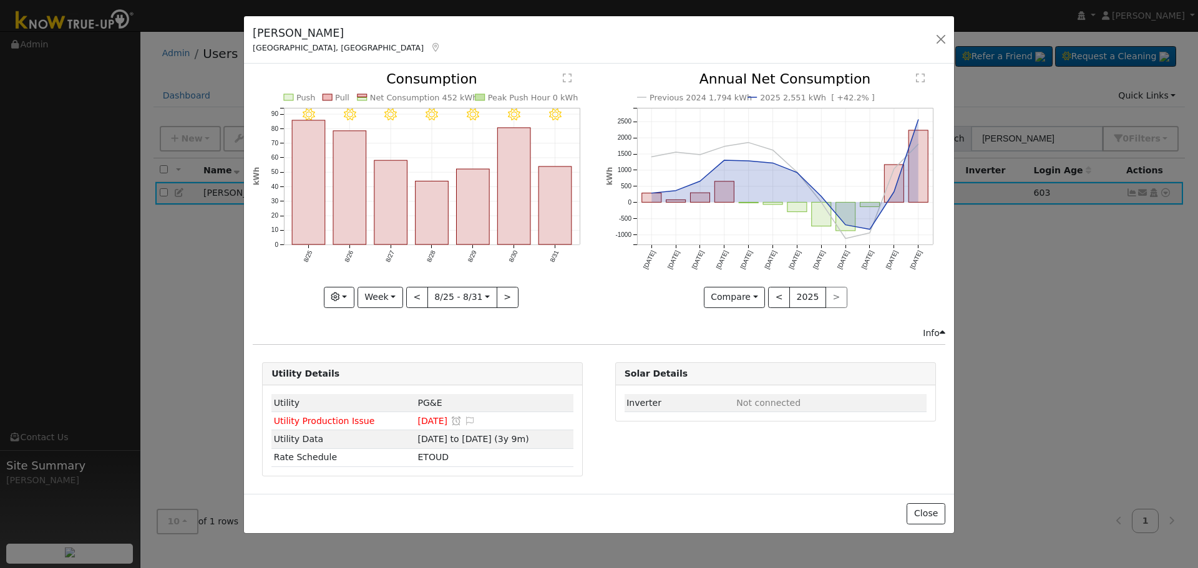
click at [347, 296] on div "8/31 - Clear 8/30 - Clear 8/29 - Clear 8/28 - Clear 8/27 - Clear 8/26 - Clear 8…" at bounding box center [422, 189] width 339 height 235
click at [346, 299] on button "button" at bounding box center [339, 297] width 31 height 21
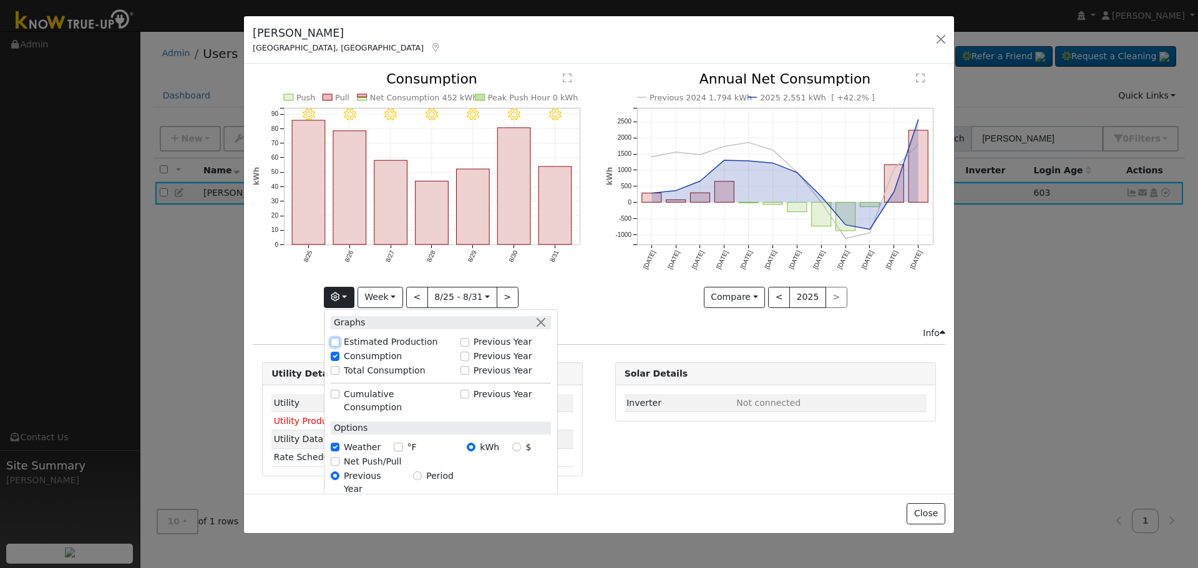
click at [339, 343] on input "Estimated Production" at bounding box center [335, 342] width 9 height 9
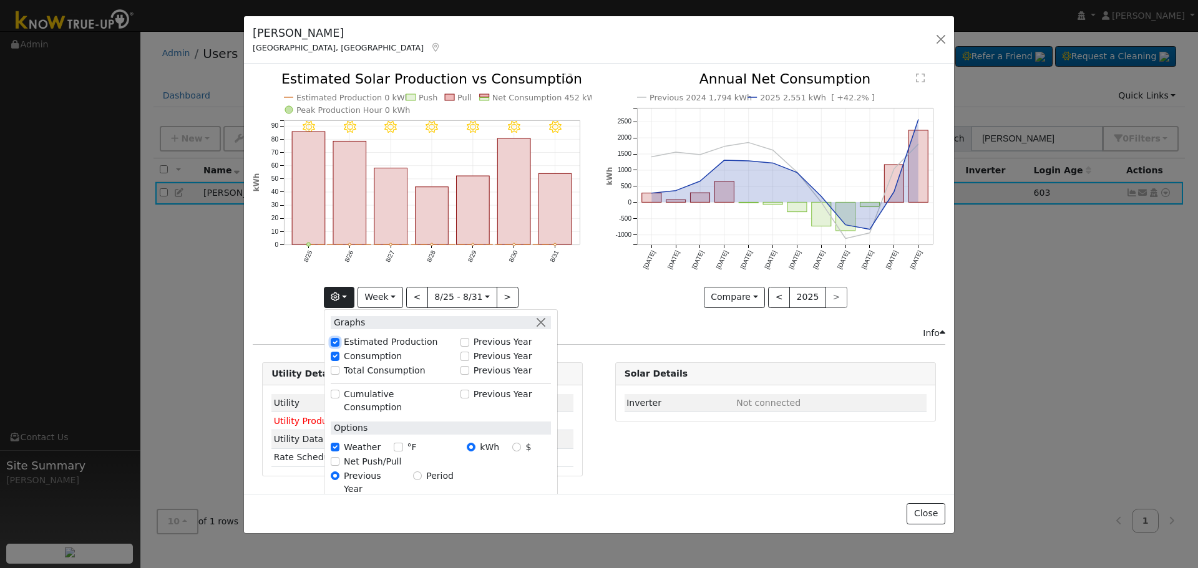
click at [339, 343] on input "Estimated Production" at bounding box center [335, 342] width 9 height 9
checkbox input "false"
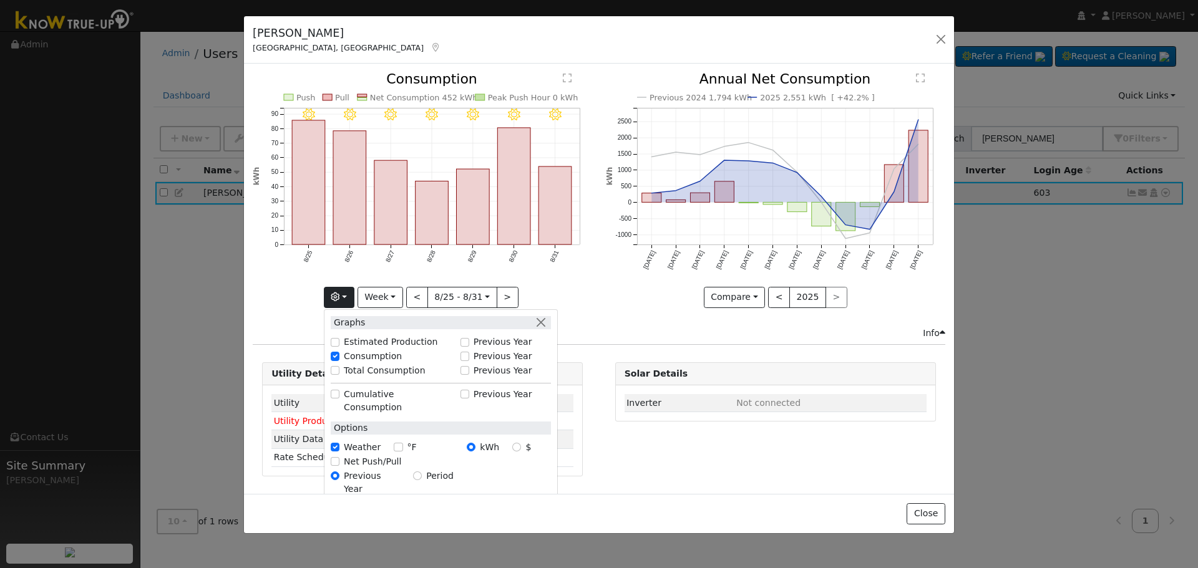
click at [290, 315] on div "8/31 - Clear 8/30 - Clear 8/29 - Clear 8/28 - Clear 8/27 - Clear 8/26 - Clear 8…" at bounding box center [422, 199] width 353 height 254
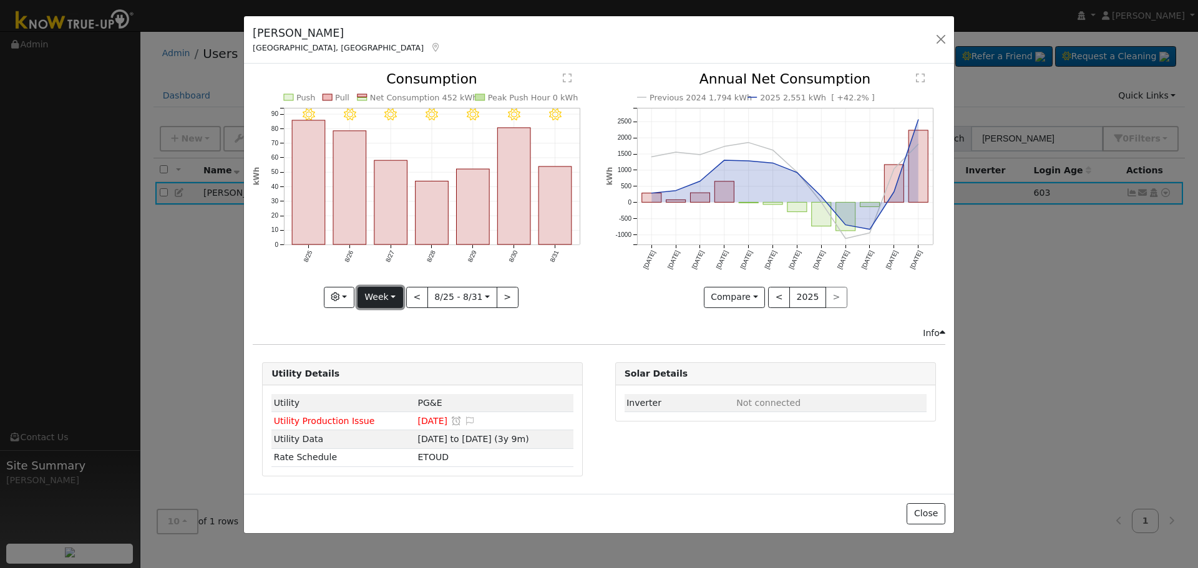
click at [394, 299] on button "Week" at bounding box center [381, 297] width 46 height 21
click at [406, 356] on link "Month" at bounding box center [401, 357] width 87 height 17
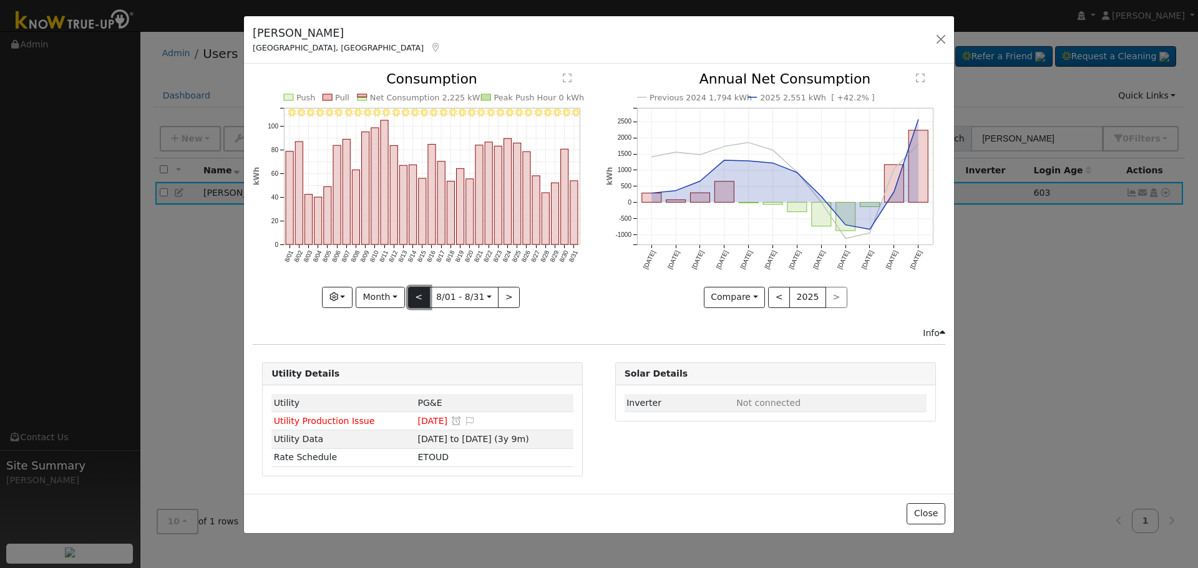
click at [422, 293] on button "<" at bounding box center [419, 297] width 22 height 21
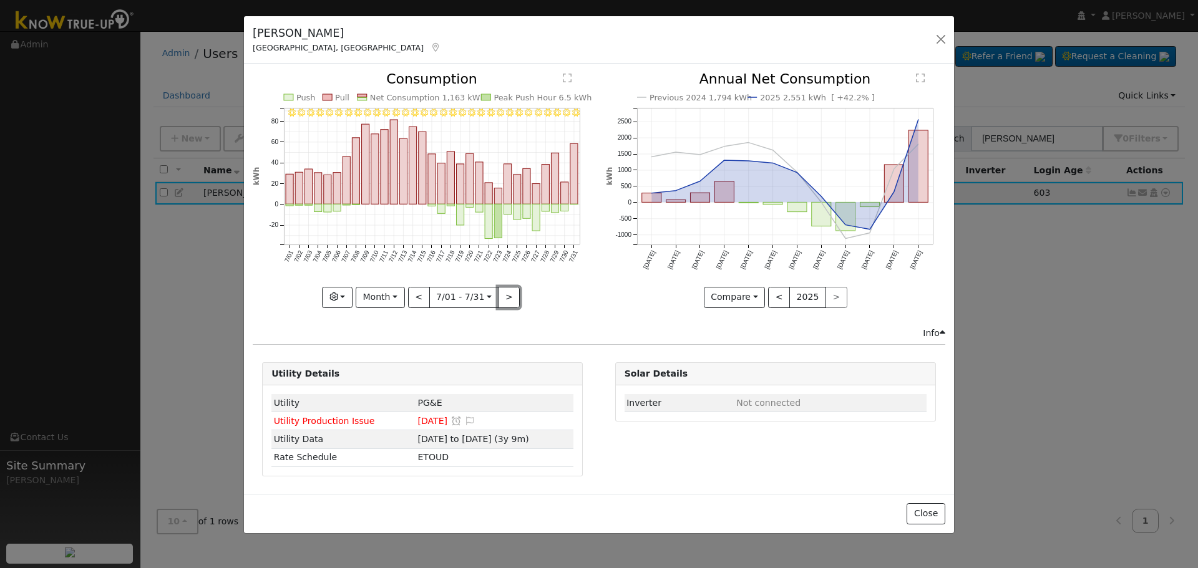
click at [510, 293] on button ">" at bounding box center [509, 297] width 22 height 21
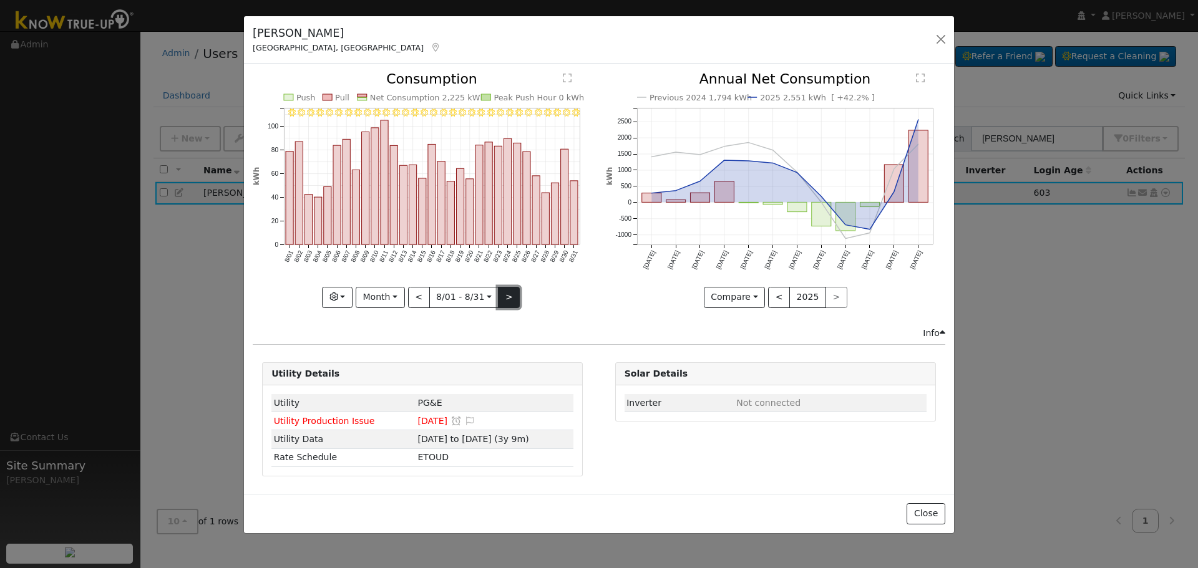
click at [508, 288] on button ">" at bounding box center [509, 297] width 22 height 21
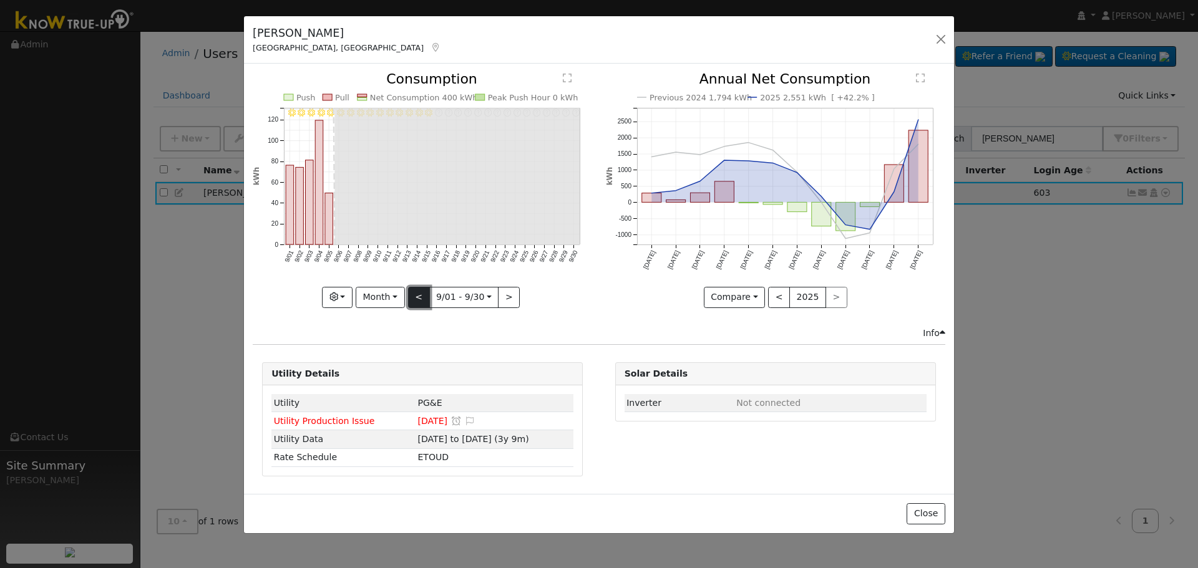
click at [426, 296] on button "<" at bounding box center [419, 297] width 22 height 21
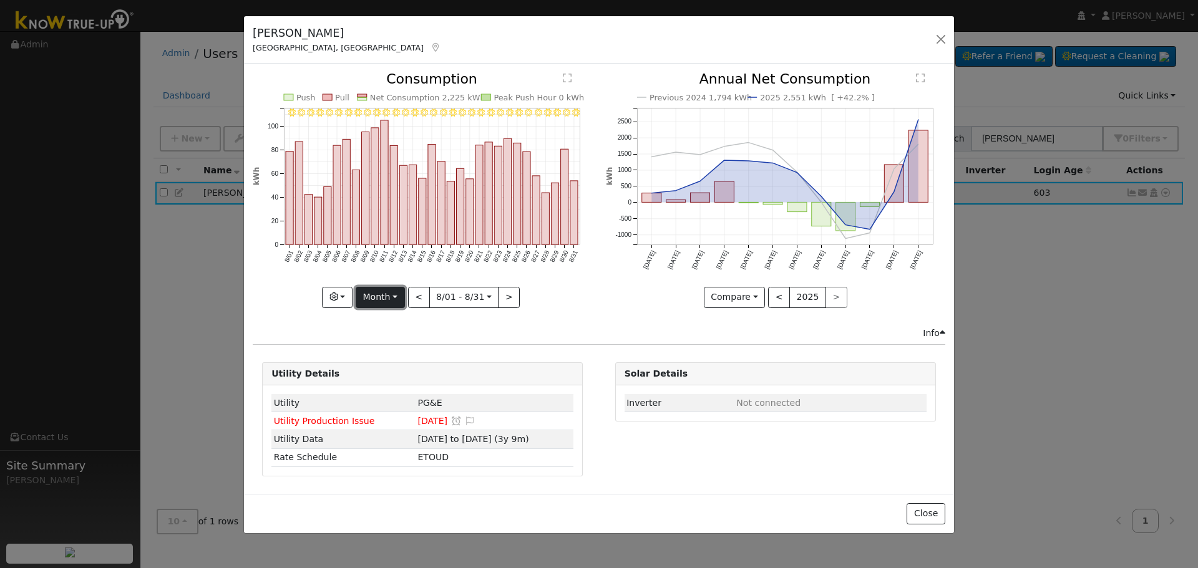
click at [395, 293] on button "Month" at bounding box center [380, 297] width 49 height 21
click at [404, 340] on link "Week" at bounding box center [399, 340] width 87 height 17
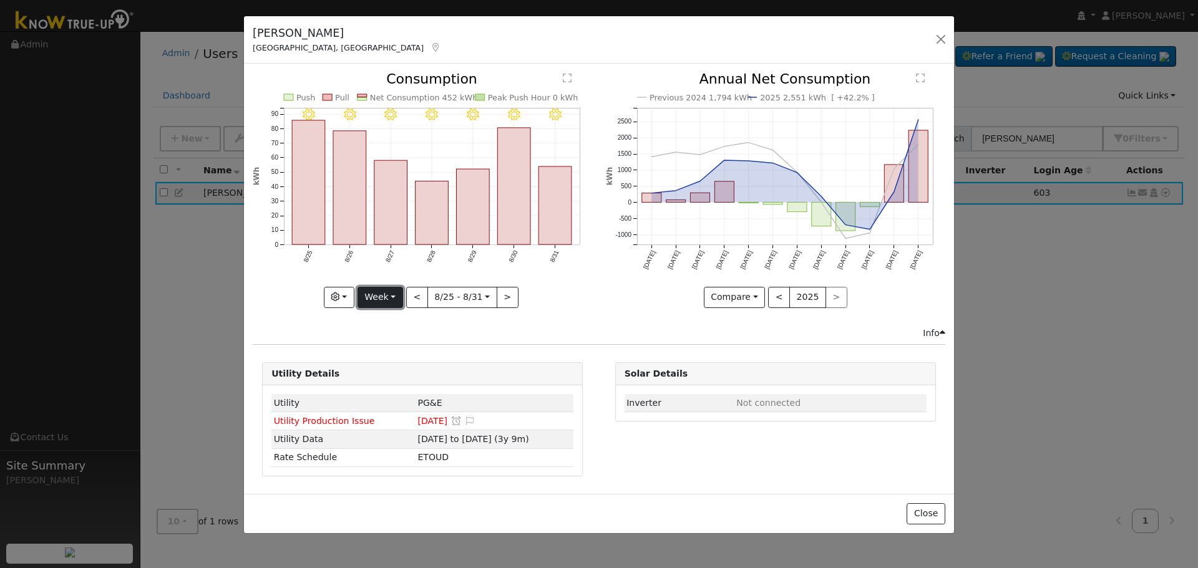
click at [393, 288] on button "Week" at bounding box center [381, 297] width 46 height 21
click at [397, 358] on link "Month" at bounding box center [401, 357] width 87 height 17
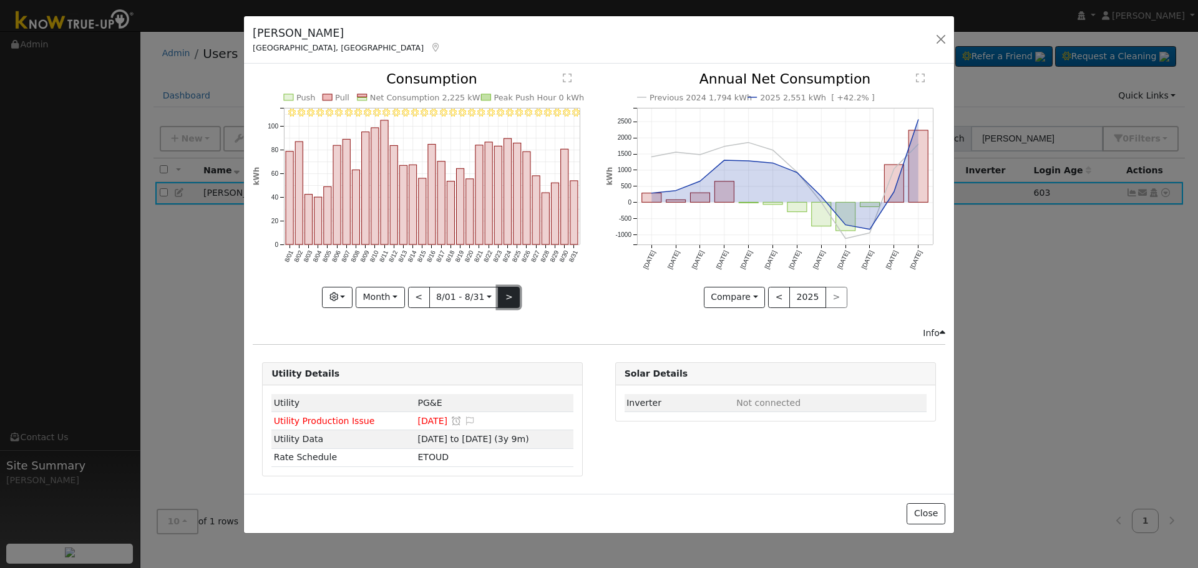
click at [507, 296] on button ">" at bounding box center [509, 297] width 22 height 21
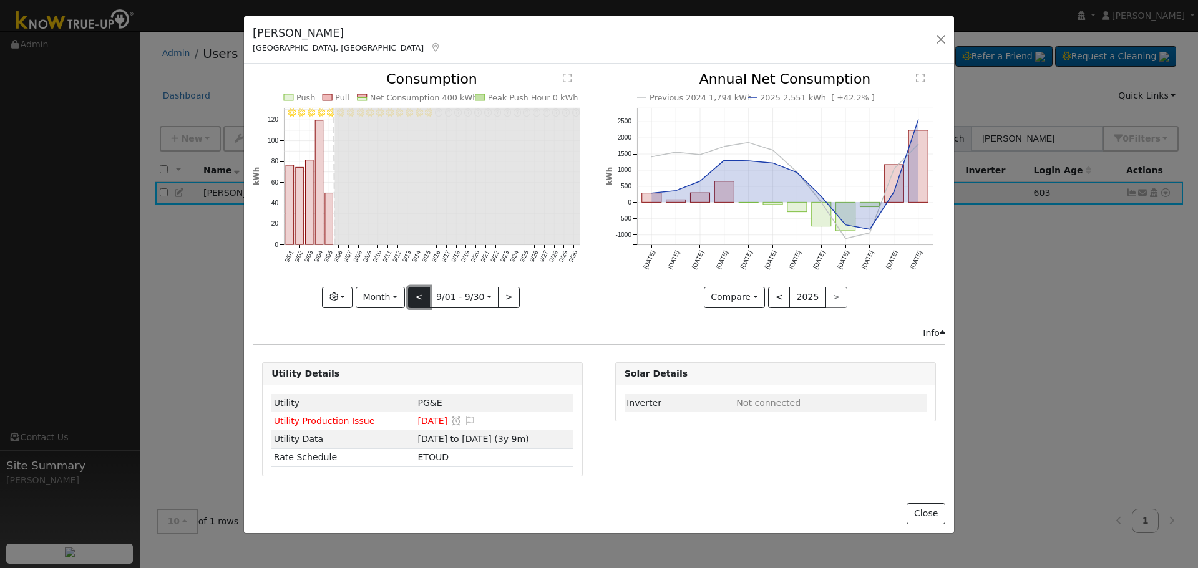
click at [421, 296] on button "<" at bounding box center [419, 297] width 22 height 21
type input "[DATE]"
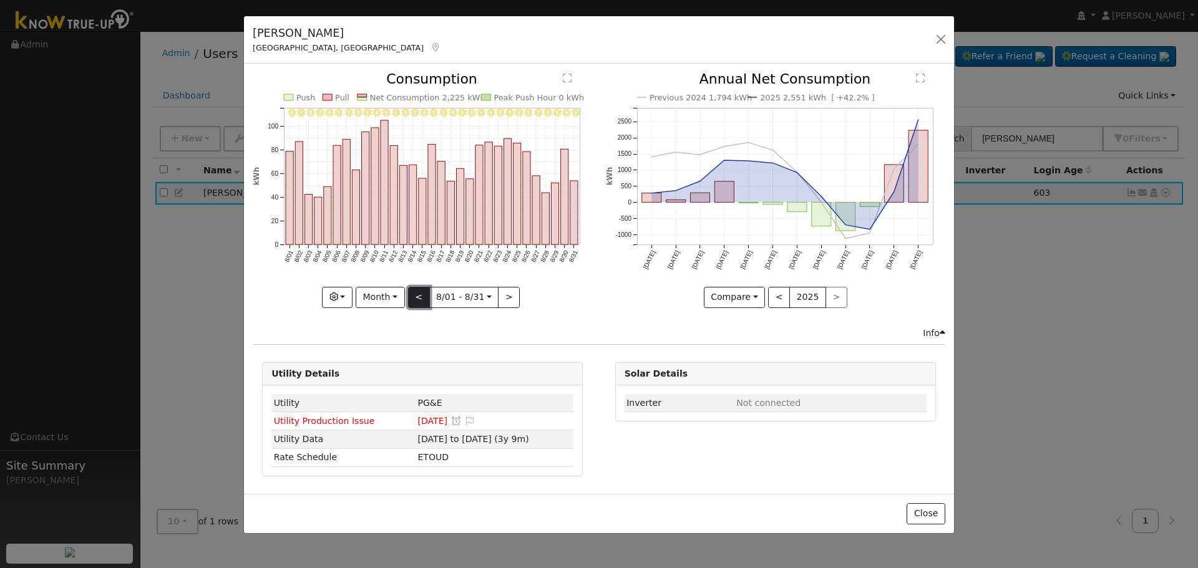
click at [418, 300] on button "<" at bounding box center [419, 297] width 22 height 21
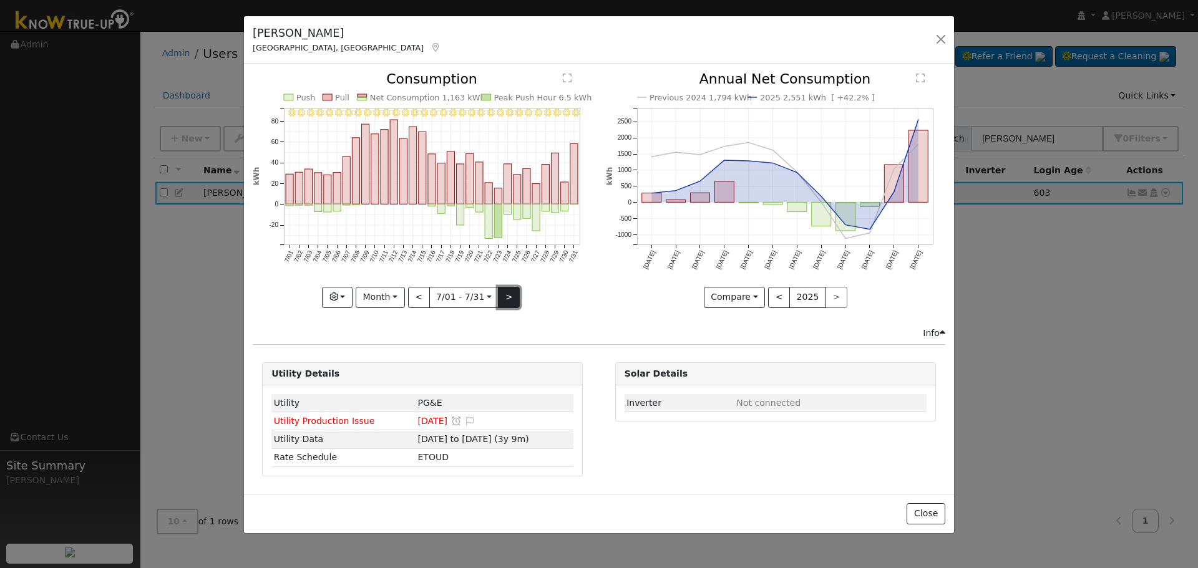
click at [512, 300] on button ">" at bounding box center [509, 297] width 22 height 21
type input "[DATE]"
